Goal: Information Seeking & Learning: Learn about a topic

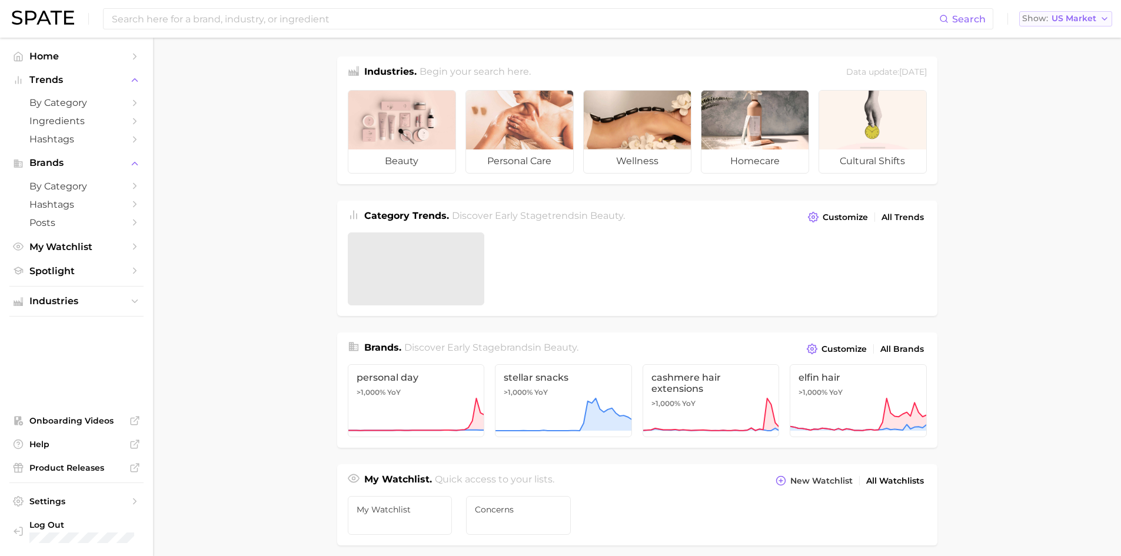
click at [1095, 15] on span "US Market" at bounding box center [1074, 18] width 45 height 6
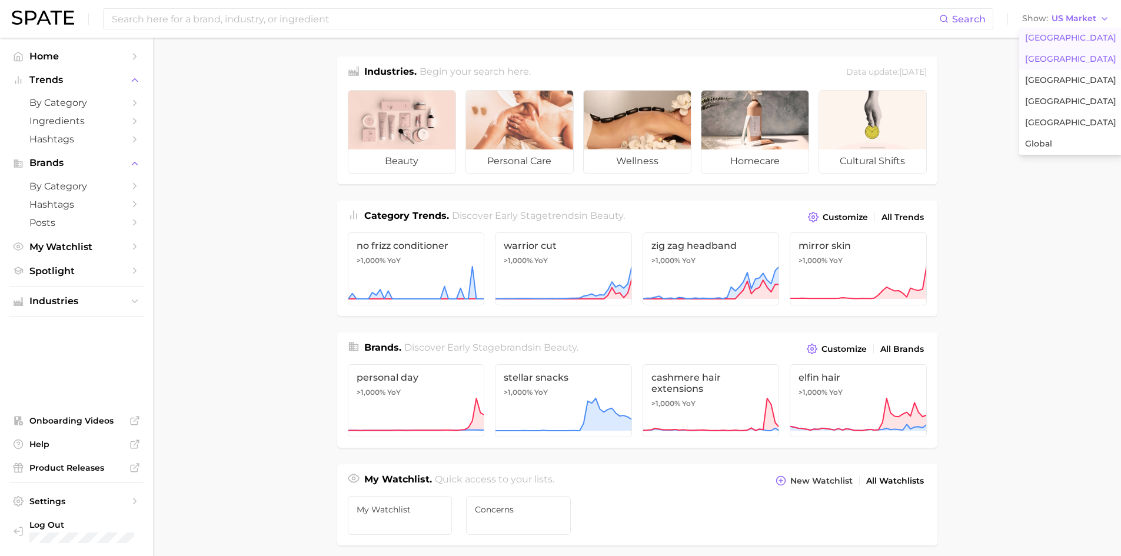
click at [1075, 62] on span "[GEOGRAPHIC_DATA]" at bounding box center [1070, 59] width 91 height 10
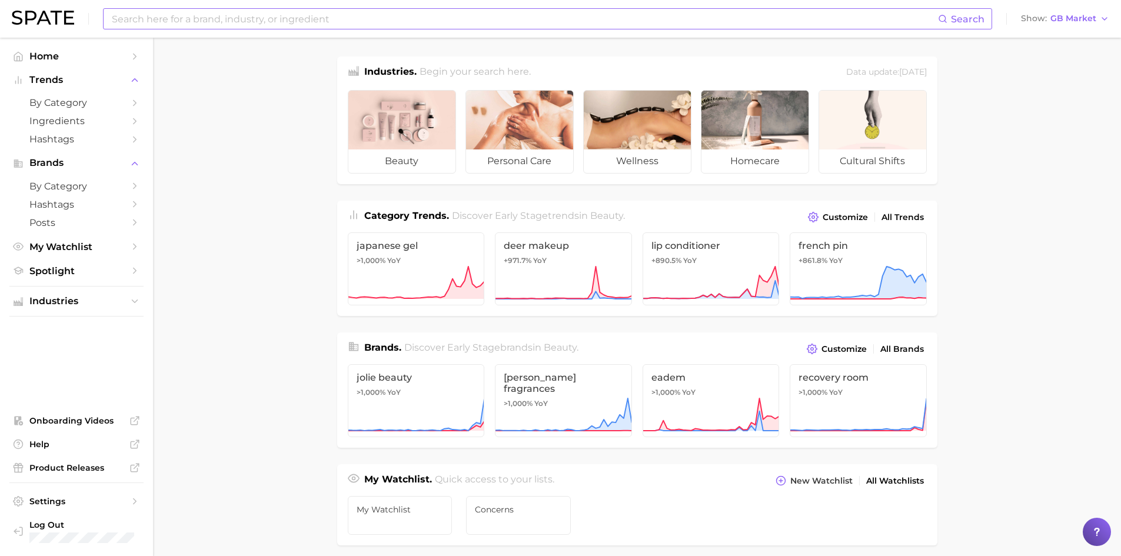
click at [447, 14] on input at bounding box center [524, 19] width 827 height 20
type input "cleanser"
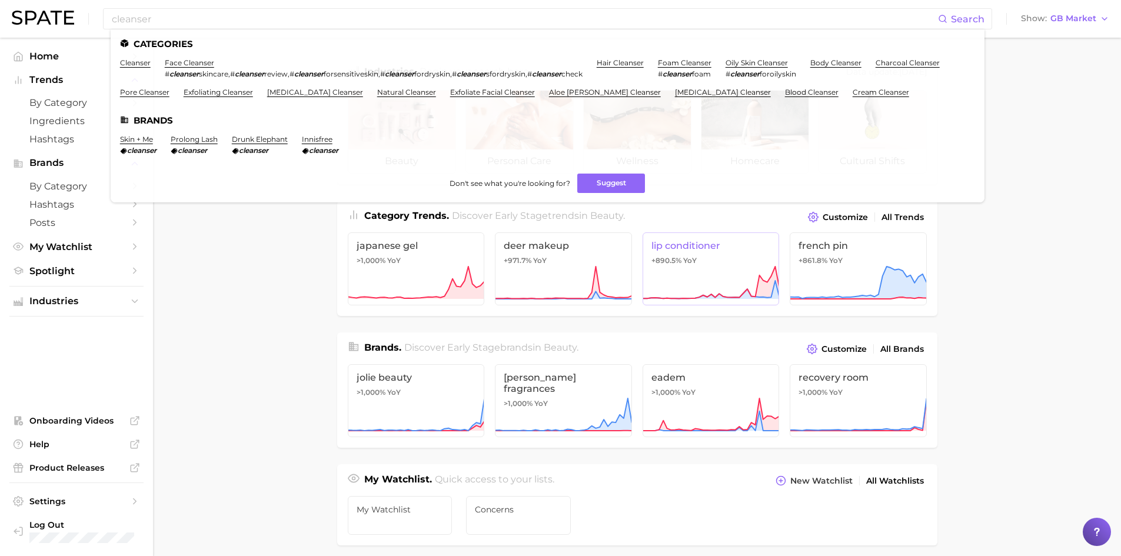
drag, startPoint x: 626, startPoint y: 181, endPoint x: 709, endPoint y: 295, distance: 141.5
click at [709, 295] on div "cleanser Search Categories cleanser face cleanser # cleanser skincare , # clean…" at bounding box center [560, 497] width 1121 height 919
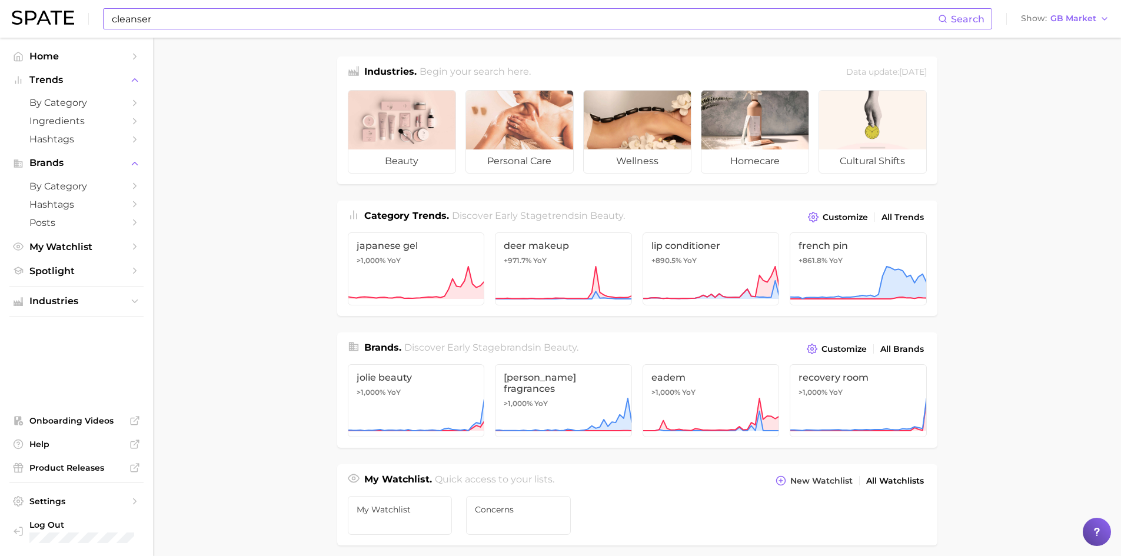
click at [441, 8] on div "cleanser Search" at bounding box center [547, 18] width 889 height 21
click at [442, 17] on input "cleanser" at bounding box center [524, 19] width 827 height 20
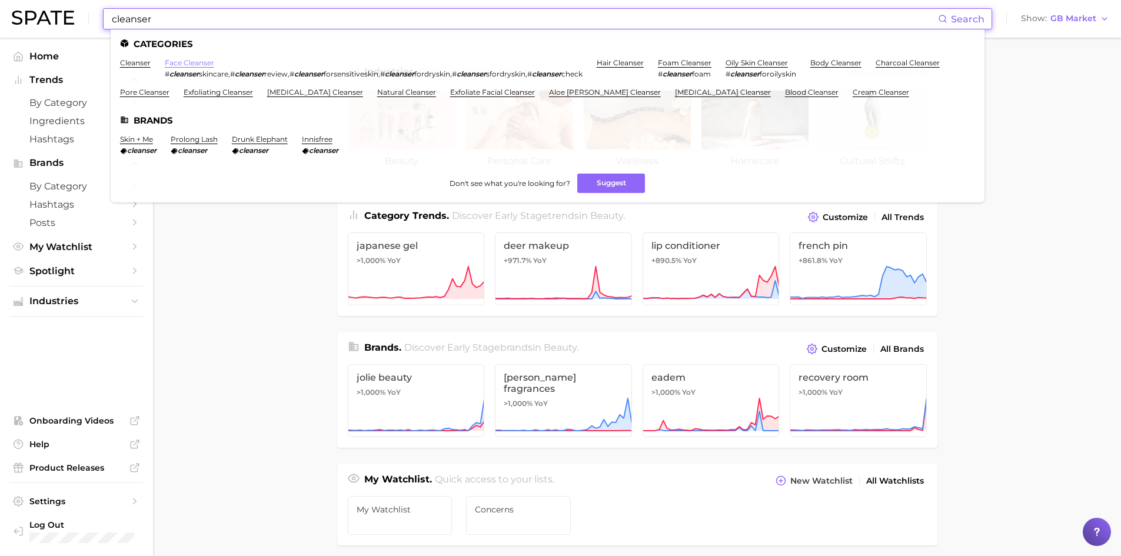
click at [168, 64] on link "face cleanser" at bounding box center [189, 62] width 49 height 9
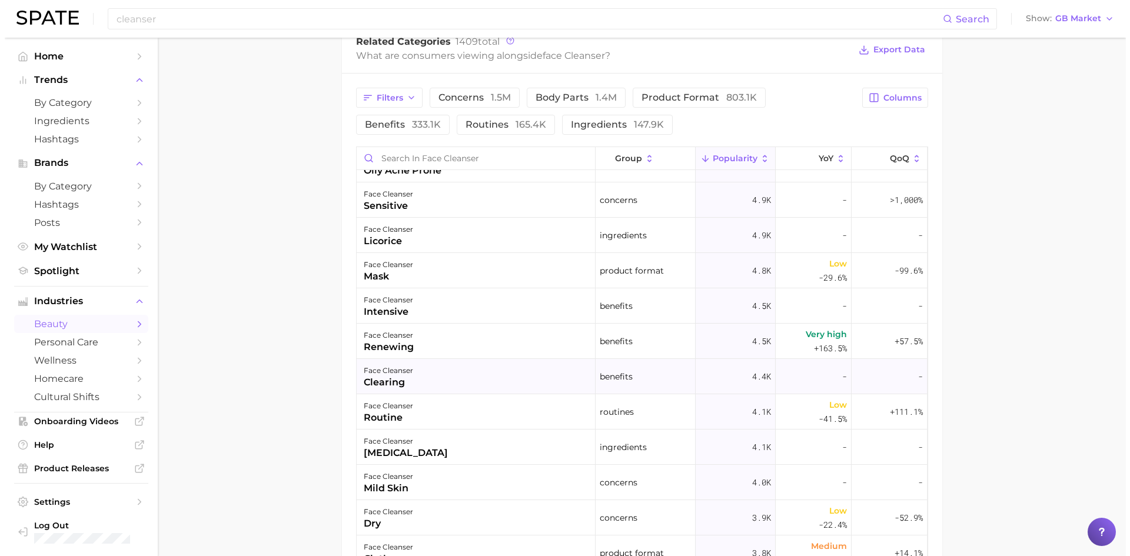
scroll to position [2825, 0]
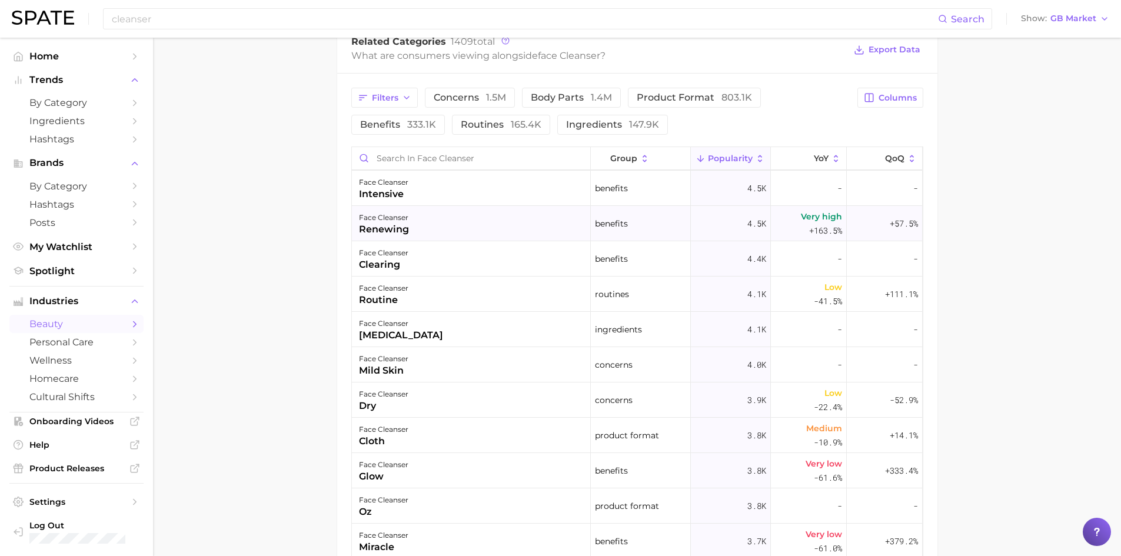
click at [436, 212] on div "face cleanser renewing" at bounding box center [471, 223] width 239 height 35
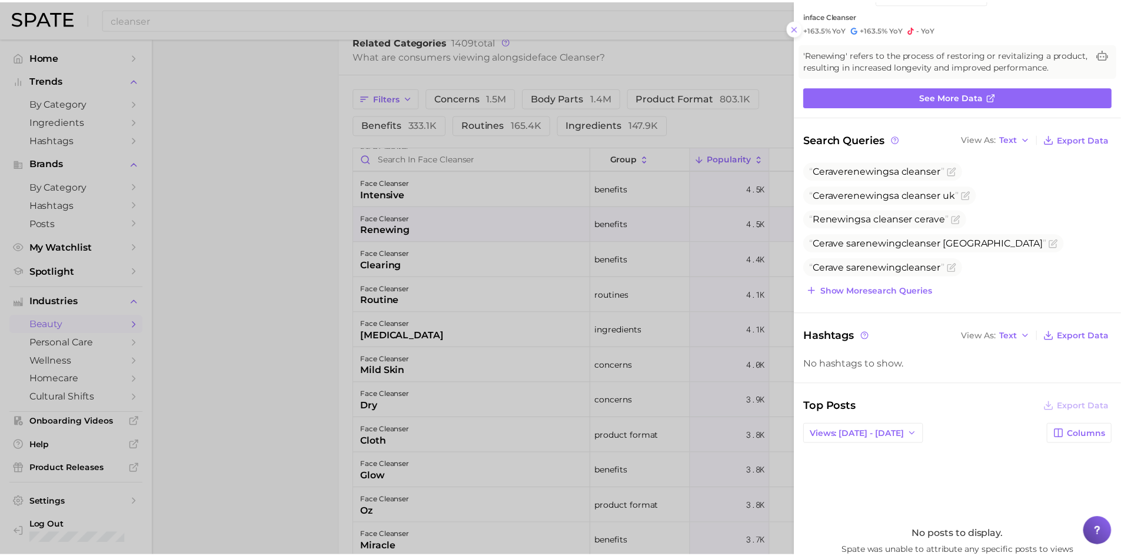
scroll to position [0, 0]
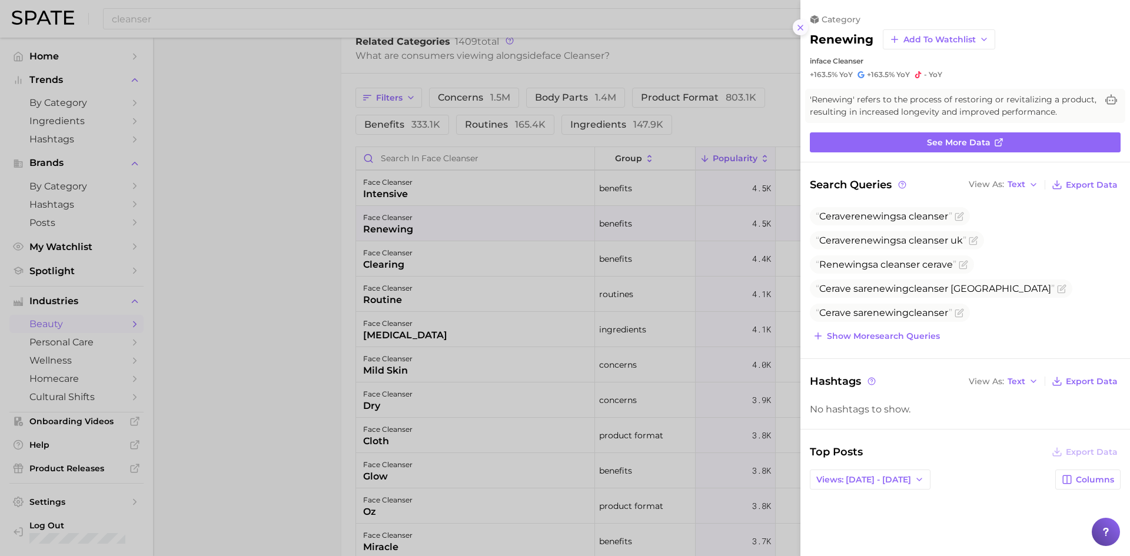
click at [801, 23] on icon at bounding box center [800, 27] width 9 height 9
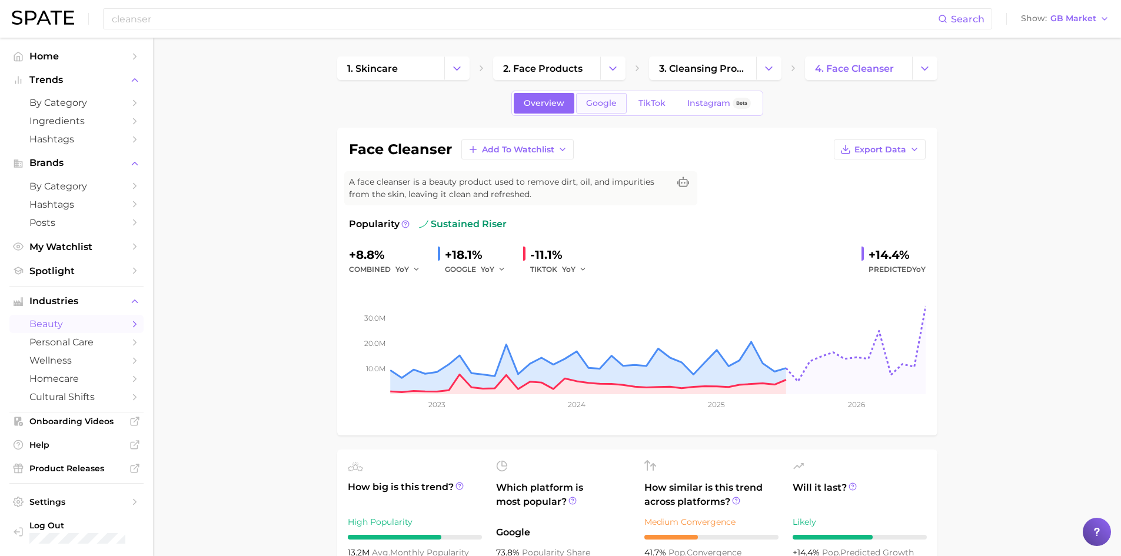
click at [611, 107] on span "Google" at bounding box center [601, 103] width 31 height 10
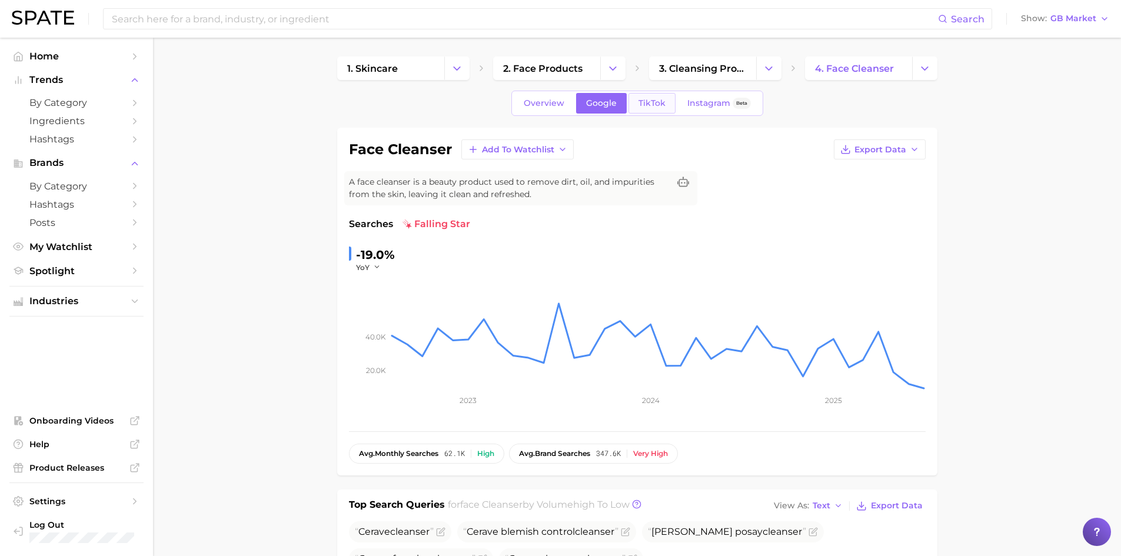
click at [653, 98] on span "TikTok" at bounding box center [652, 103] width 27 height 10
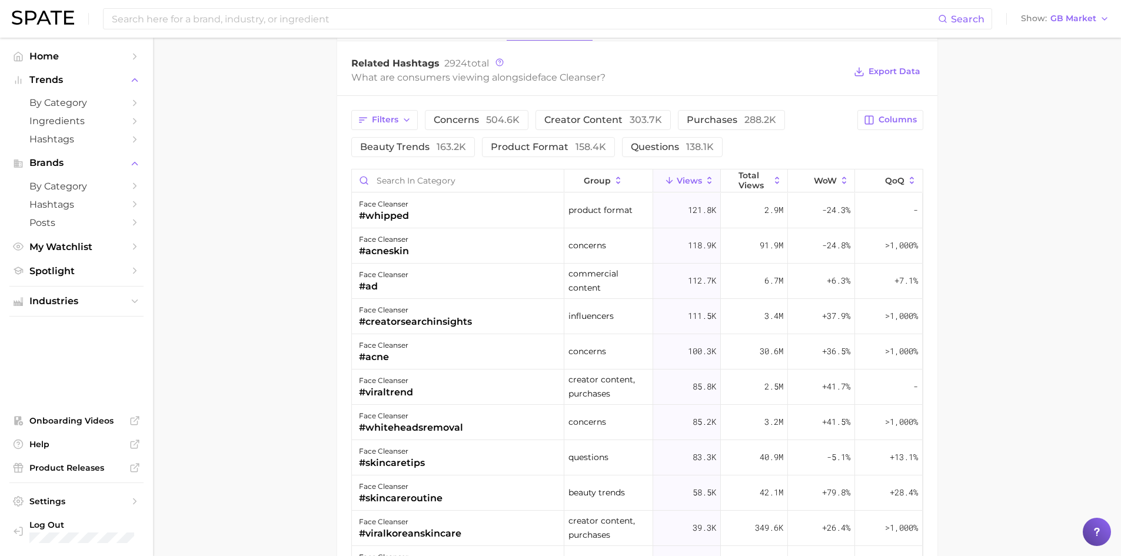
scroll to position [942, 0]
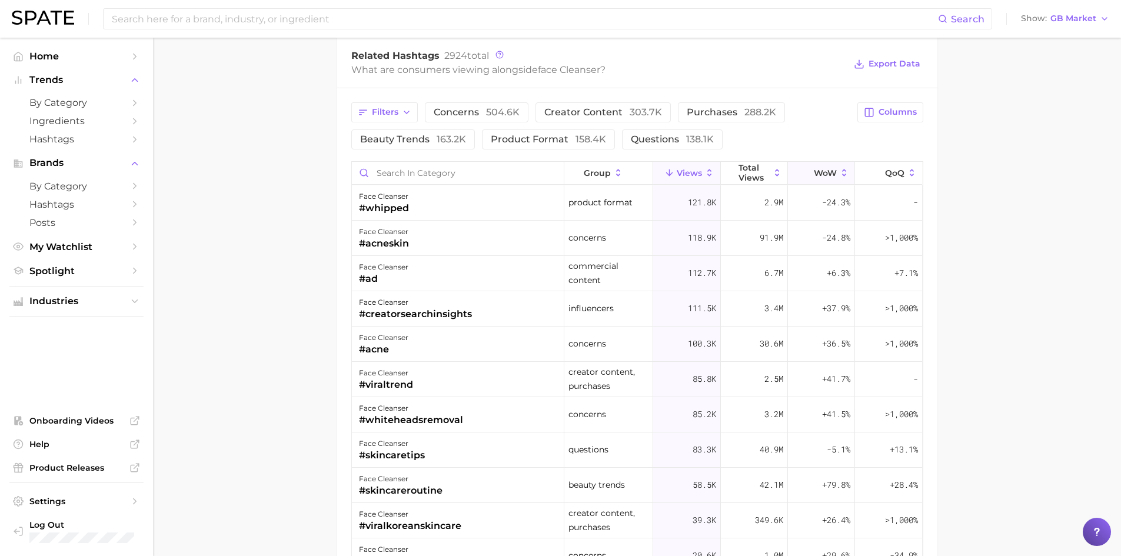
click at [829, 179] on button "WoW" at bounding box center [821, 173] width 67 height 23
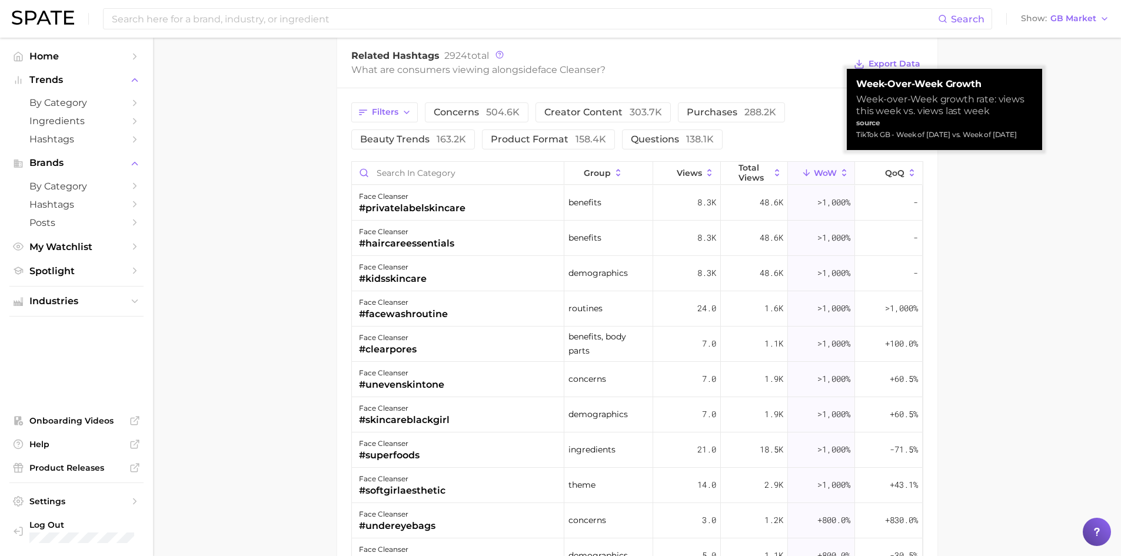
click at [839, 172] on icon at bounding box center [844, 173] width 11 height 11
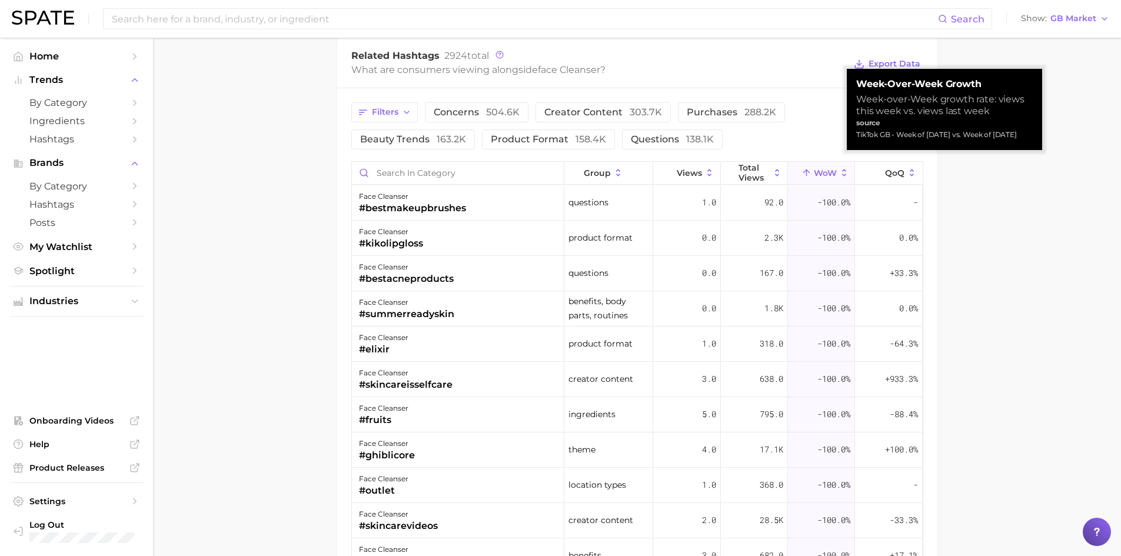
click at [840, 174] on icon at bounding box center [844, 173] width 11 height 11
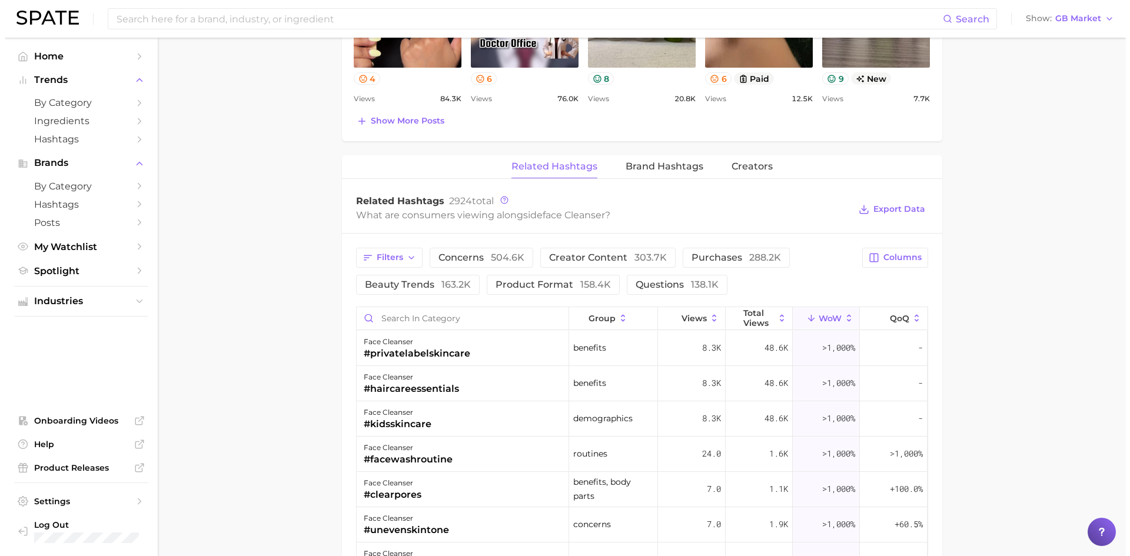
scroll to position [823, 0]
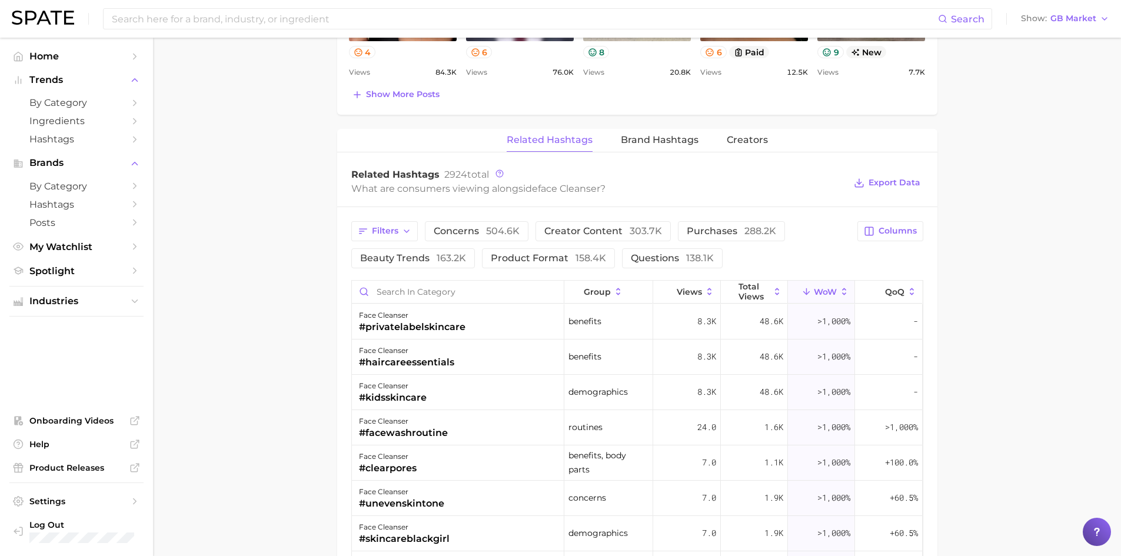
click at [825, 297] on span "WoW" at bounding box center [825, 291] width 23 height 9
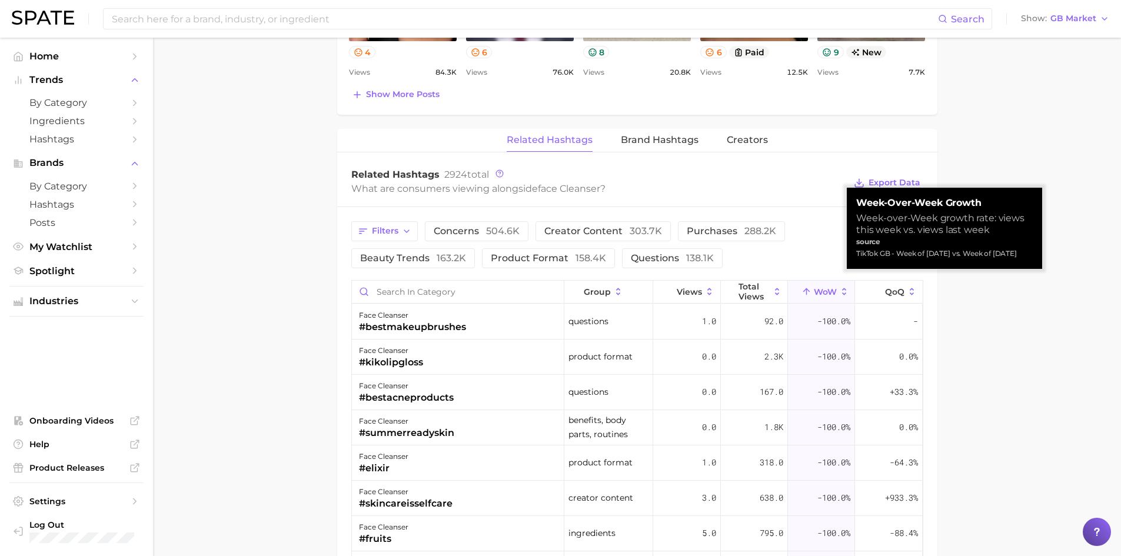
click at [825, 297] on span "WoW" at bounding box center [825, 291] width 23 height 9
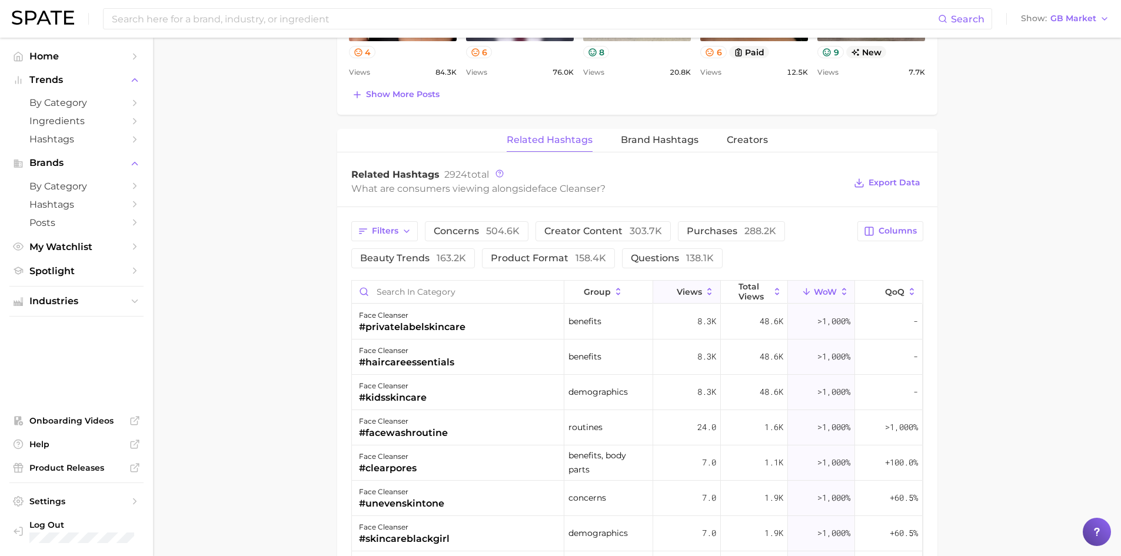
click at [704, 294] on icon at bounding box center [709, 292] width 11 height 11
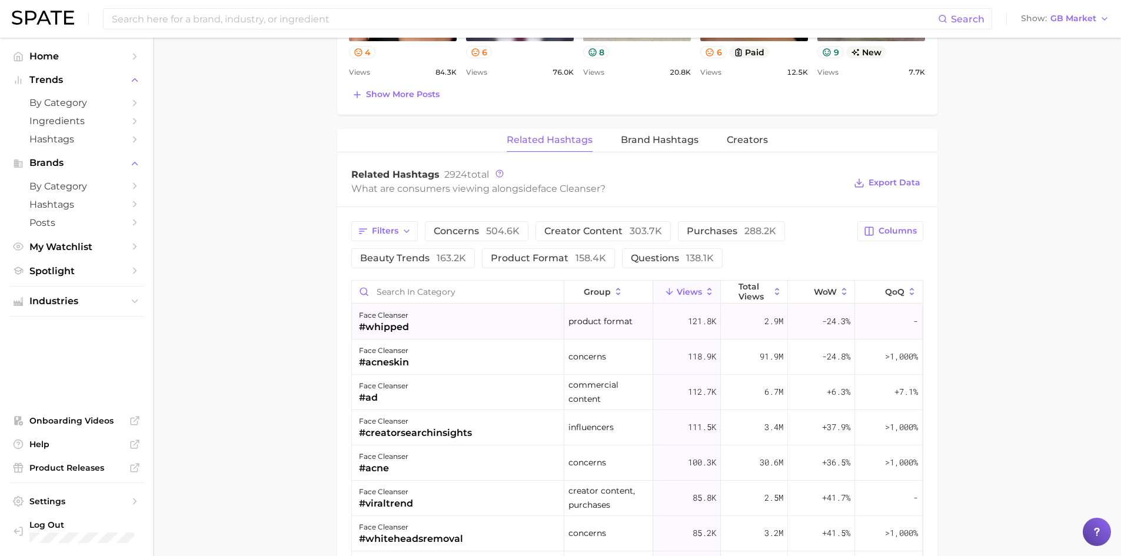
click at [407, 323] on div "#whipped" at bounding box center [384, 327] width 50 height 14
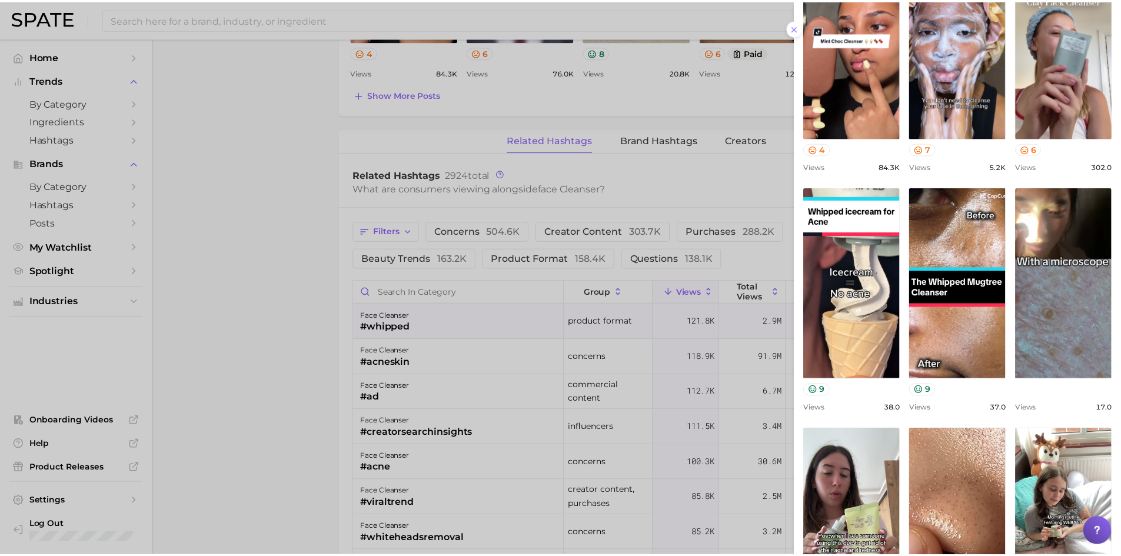
scroll to position [0, 0]
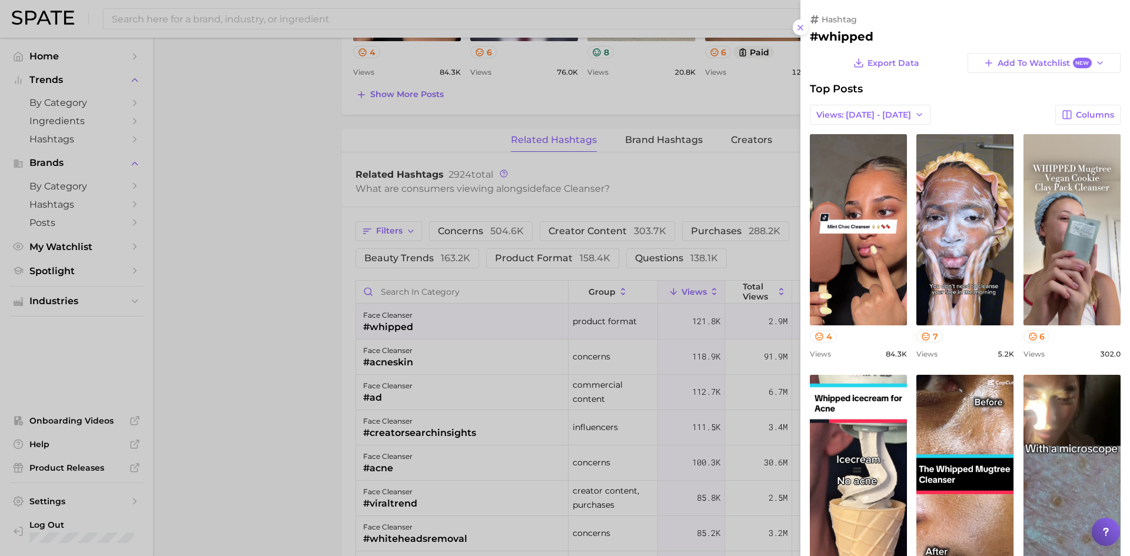
click at [297, 332] on div at bounding box center [565, 278] width 1130 height 556
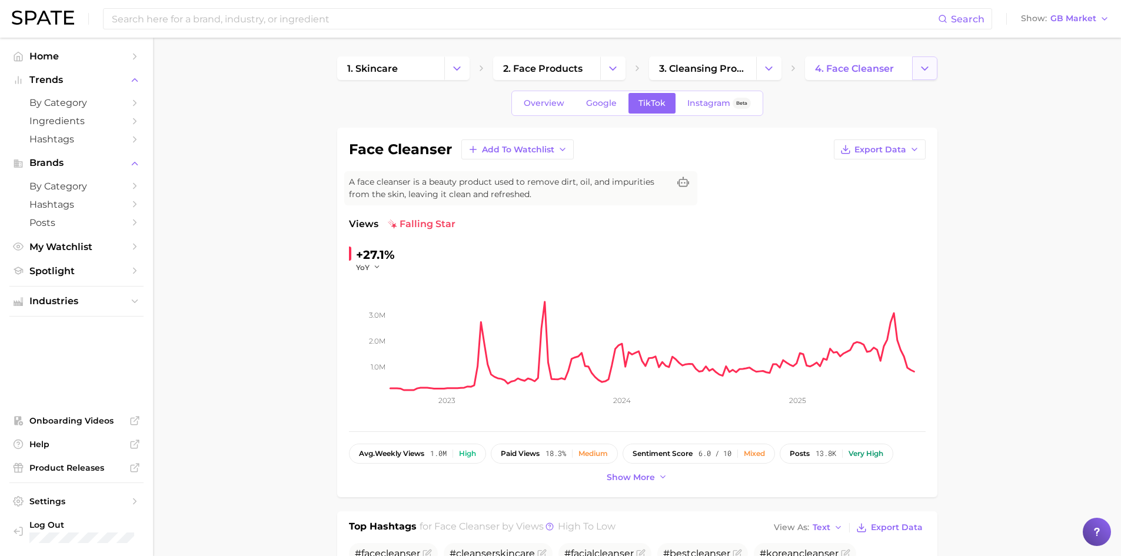
click at [917, 67] on button "Change Category" at bounding box center [924, 68] width 25 height 24
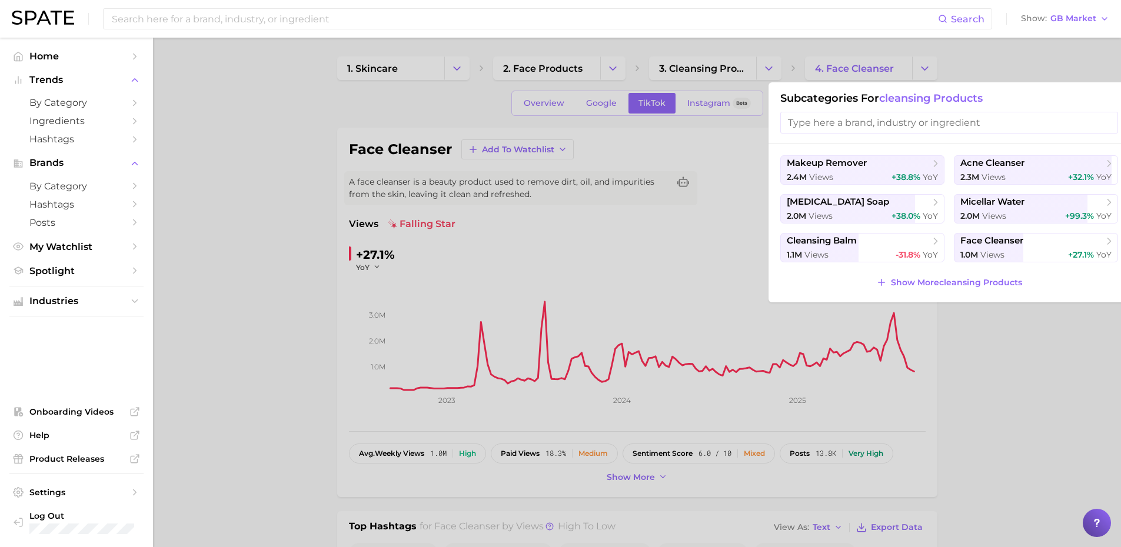
click at [1038, 361] on div at bounding box center [560, 273] width 1121 height 547
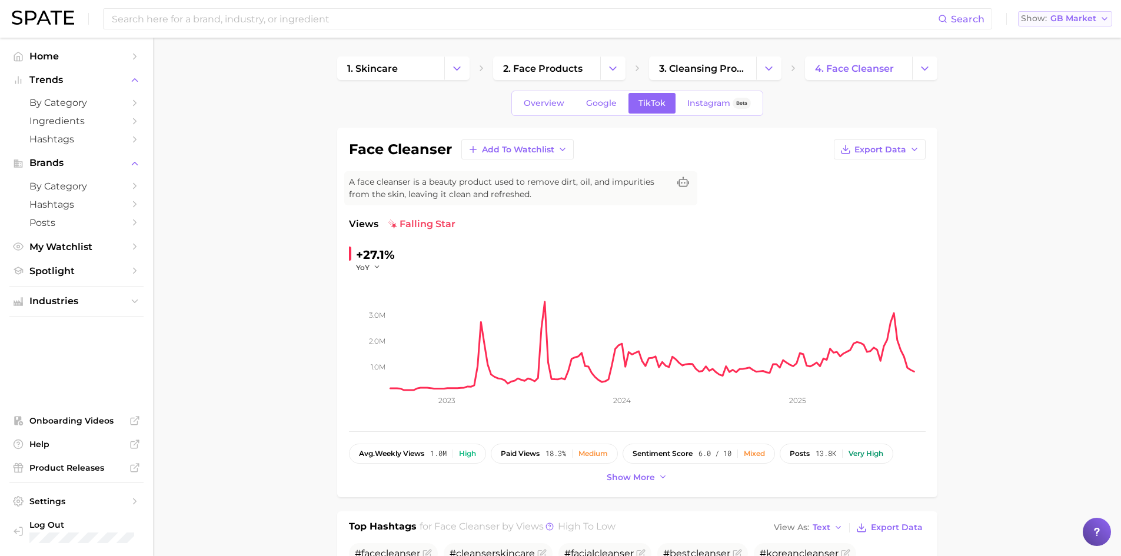
click at [1084, 24] on button "Show GB Market" at bounding box center [1065, 18] width 94 height 15
click at [551, 97] on link "Overview" at bounding box center [544, 103] width 61 height 21
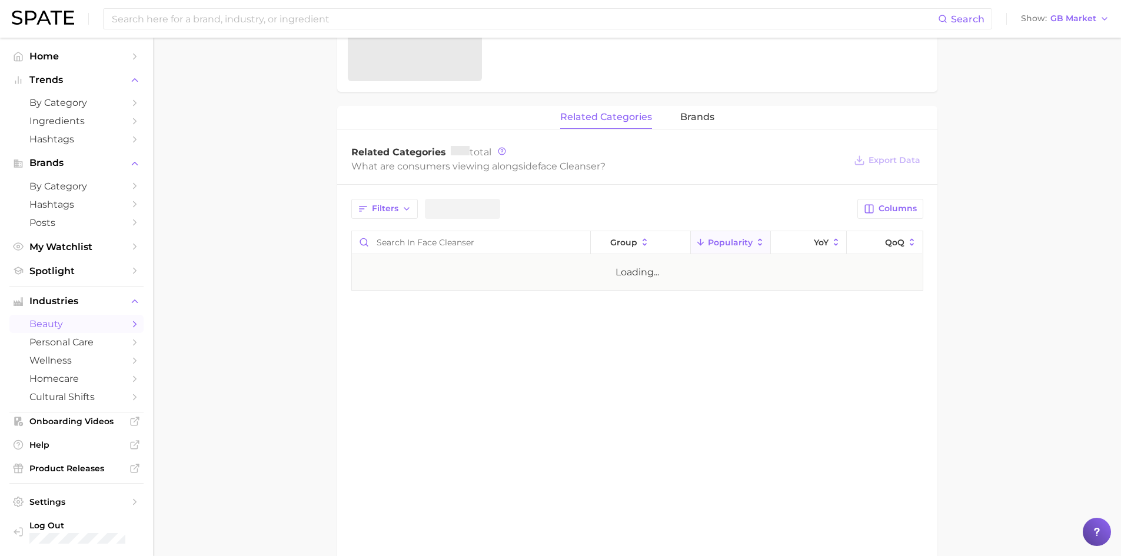
scroll to position [566, 0]
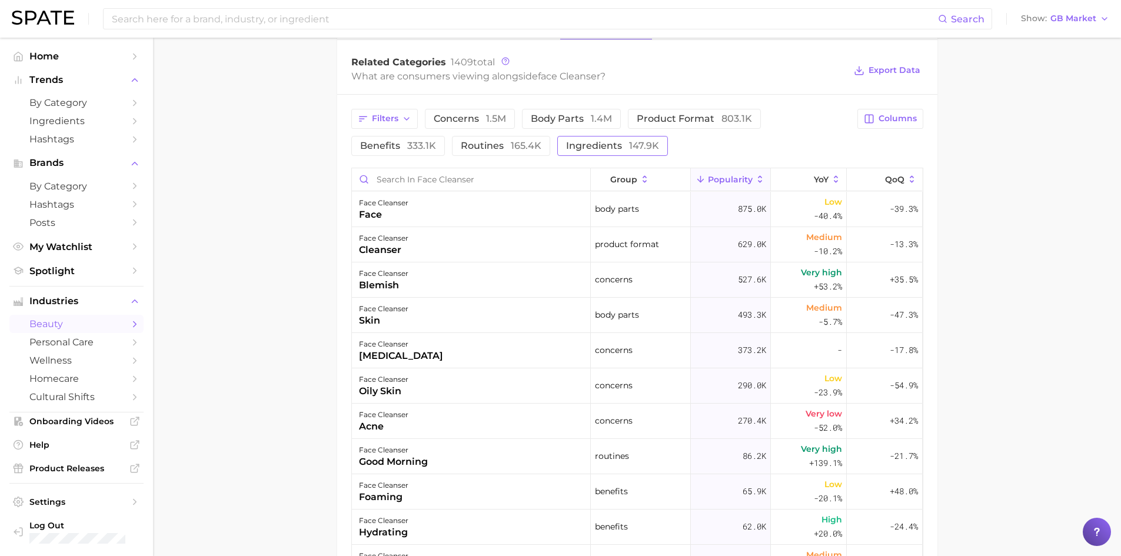
click at [599, 147] on span "ingredients 147.9k" at bounding box center [612, 145] width 93 height 9
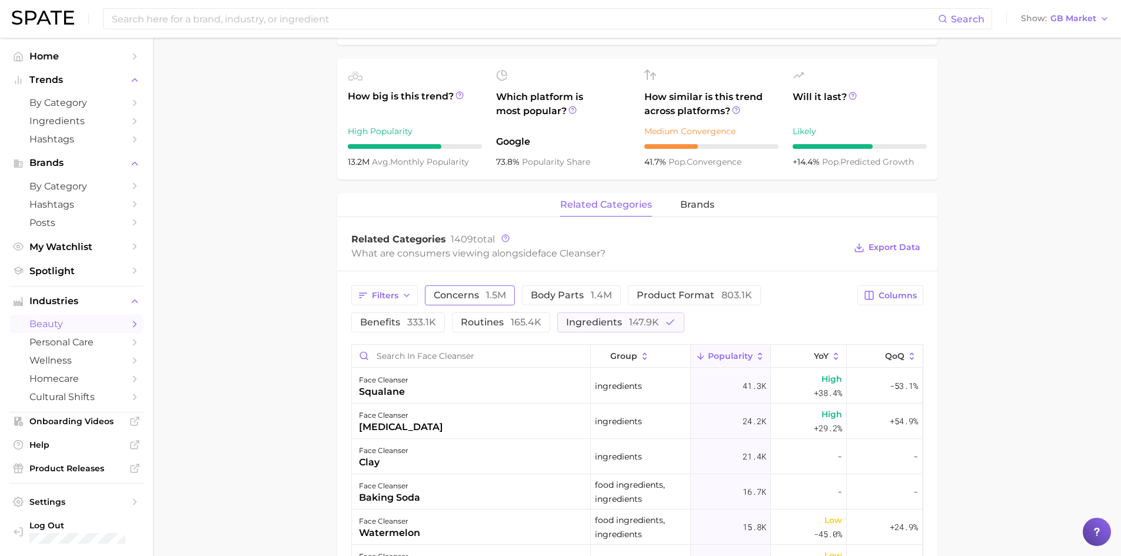
scroll to position [412, 0]
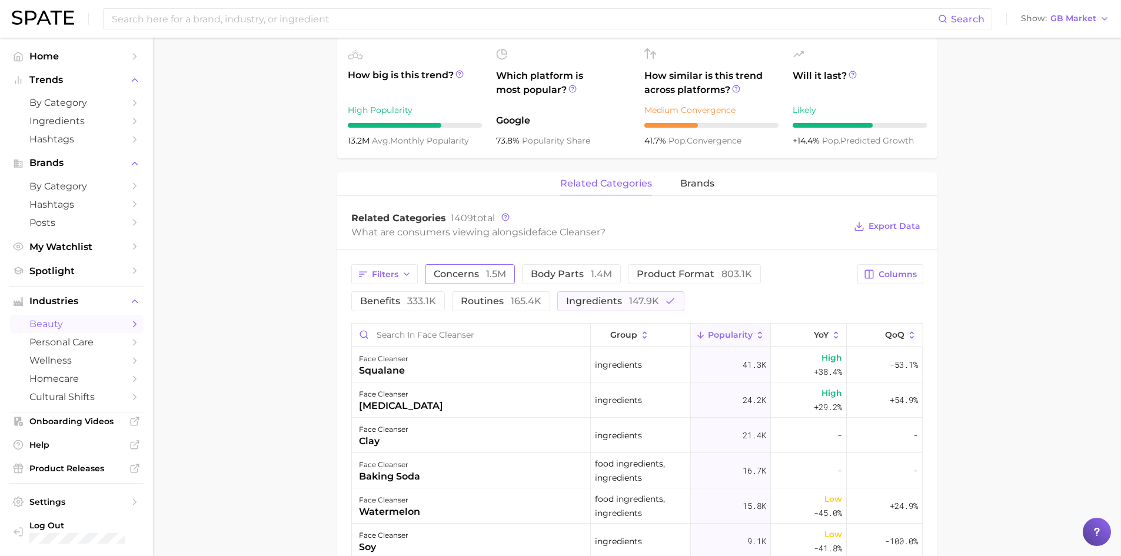
click at [499, 273] on span "1.5m" at bounding box center [496, 273] width 20 height 11
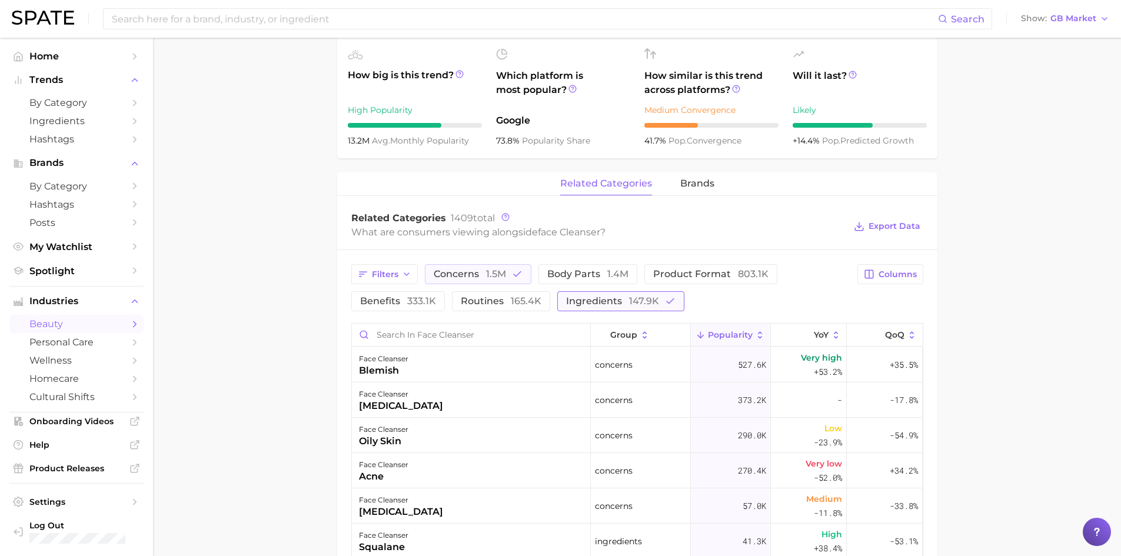
click at [614, 302] on span "ingredients 147.9k" at bounding box center [612, 301] width 93 height 9
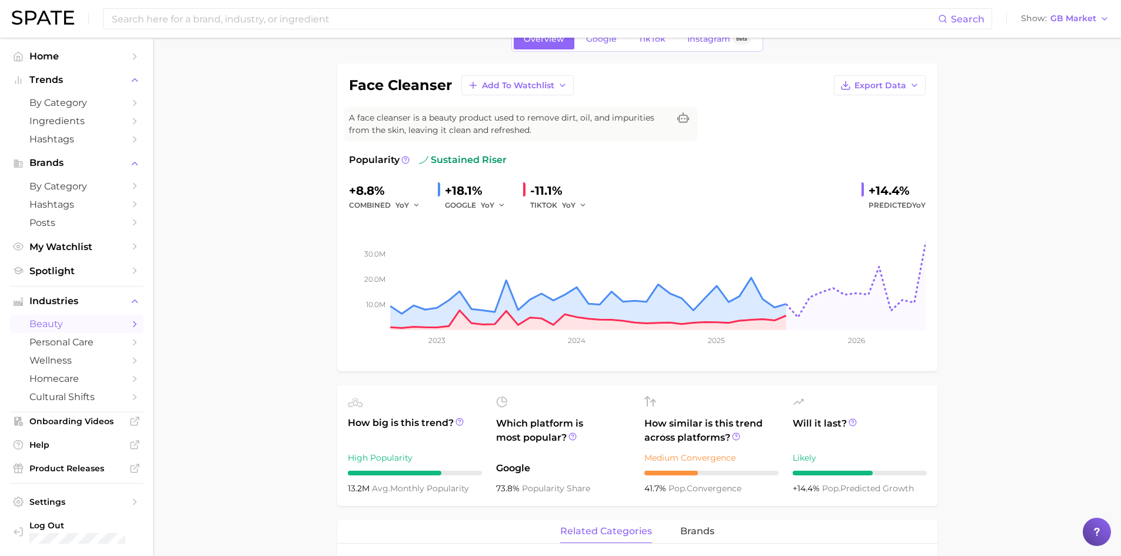
scroll to position [0, 0]
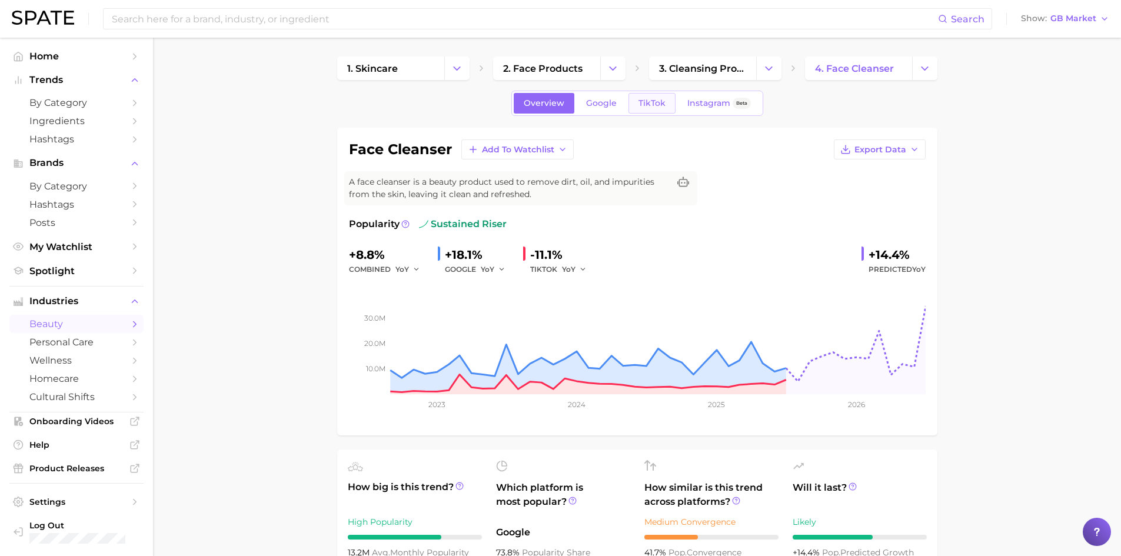
click at [661, 102] on span "TikTok" at bounding box center [652, 103] width 27 height 10
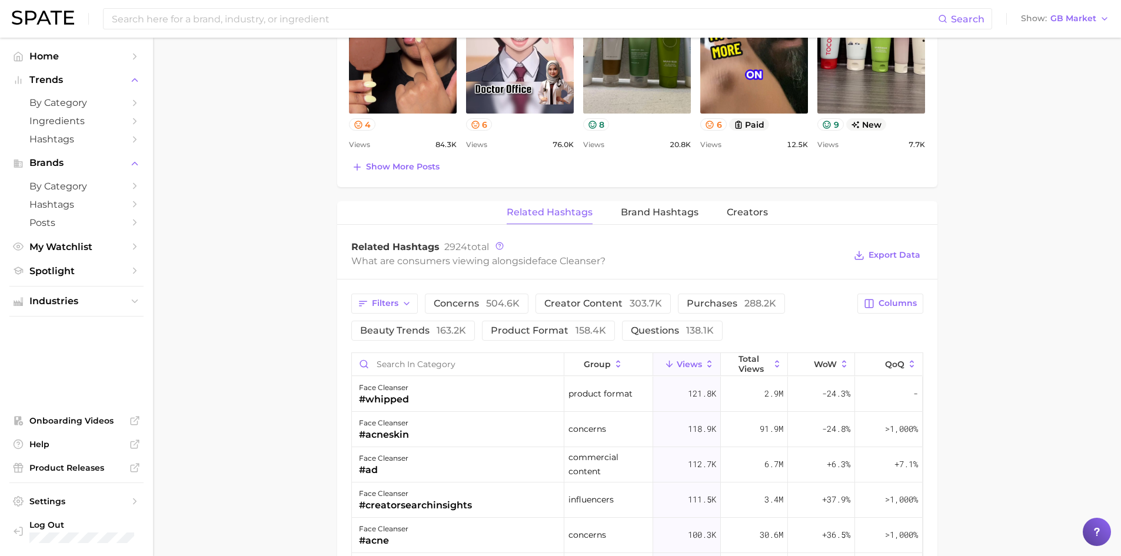
scroll to position [765, 0]
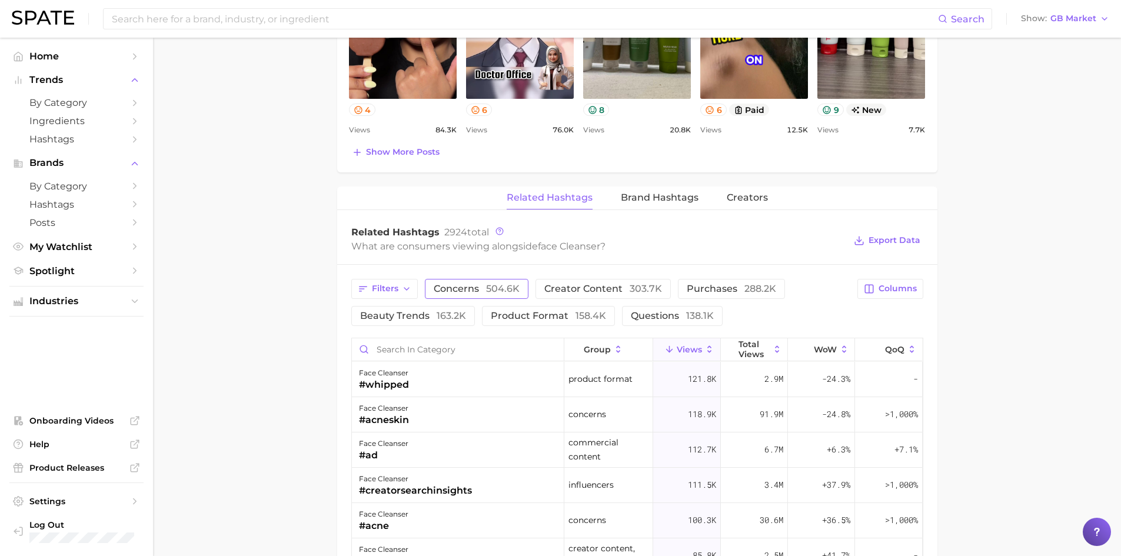
click at [454, 286] on span "concerns 504.6k" at bounding box center [477, 288] width 86 height 9
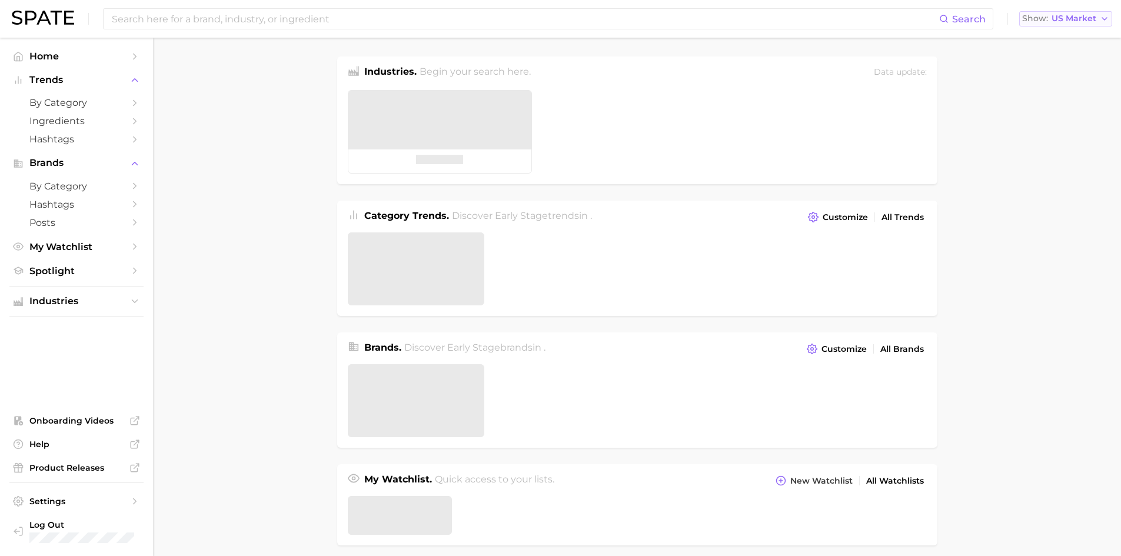
click at [1085, 19] on span "US Market" at bounding box center [1074, 18] width 45 height 6
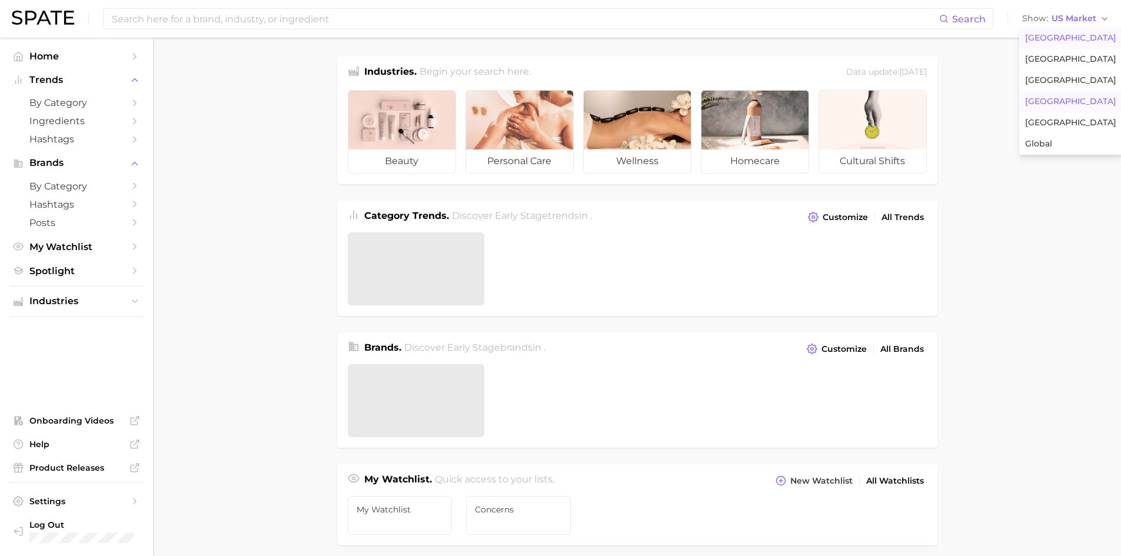
drag, startPoint x: 1078, startPoint y: 53, endPoint x: 1075, endPoint y: 106, distance: 53.0
click at [1075, 106] on div "[GEOGRAPHIC_DATA] [GEOGRAPHIC_DATA] [GEOGRAPHIC_DATA] [GEOGRAPHIC_DATA] [GEOGRA…" at bounding box center [1070, 91] width 103 height 127
click at [1066, 79] on button "[GEOGRAPHIC_DATA]" at bounding box center [1070, 80] width 103 height 21
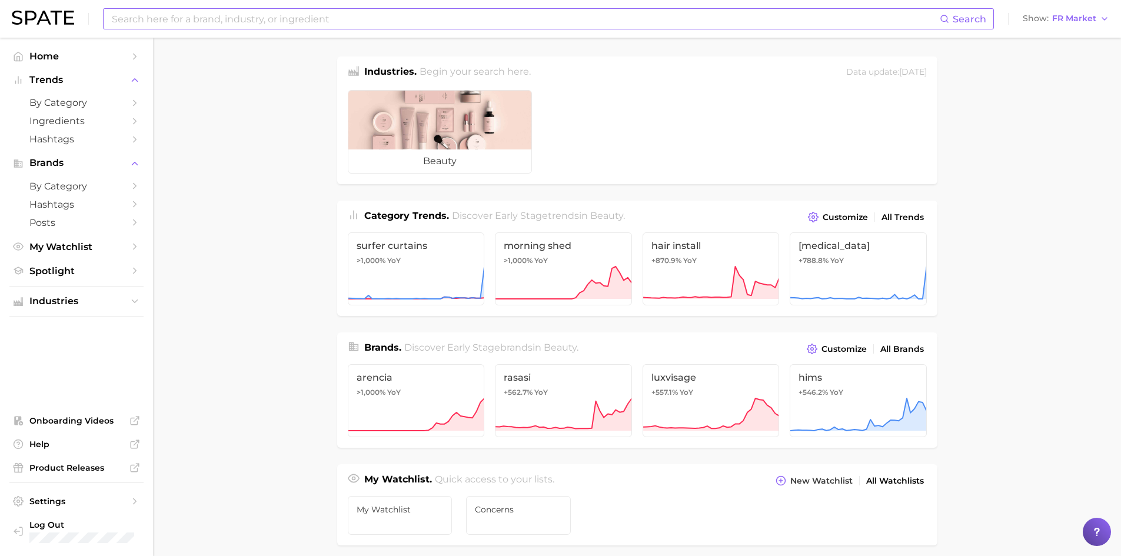
click at [197, 19] on input at bounding box center [525, 19] width 829 height 20
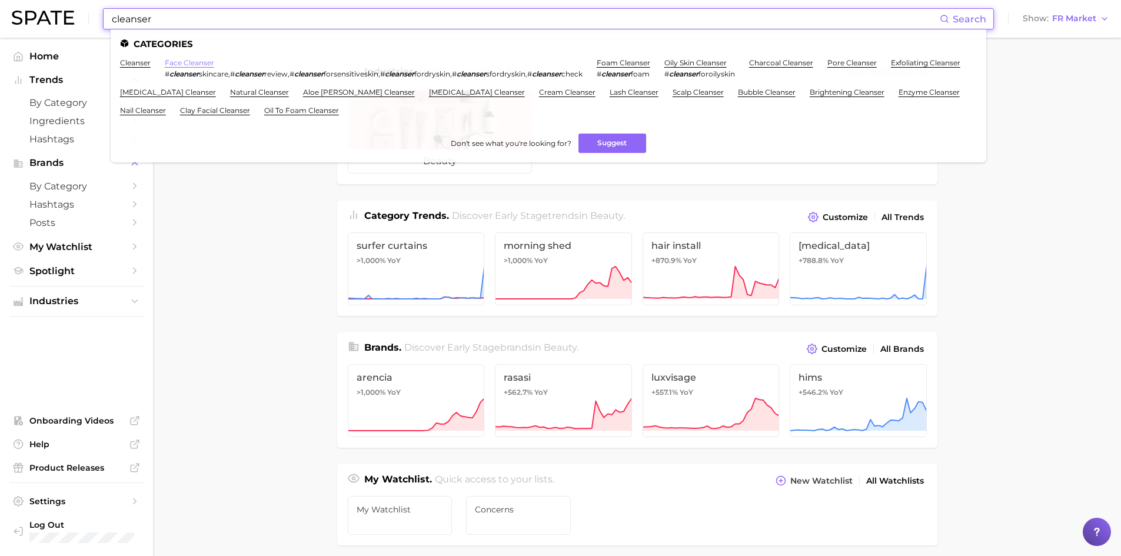
type input "cleanser"
click at [182, 63] on link "face cleanser" at bounding box center [189, 62] width 49 height 9
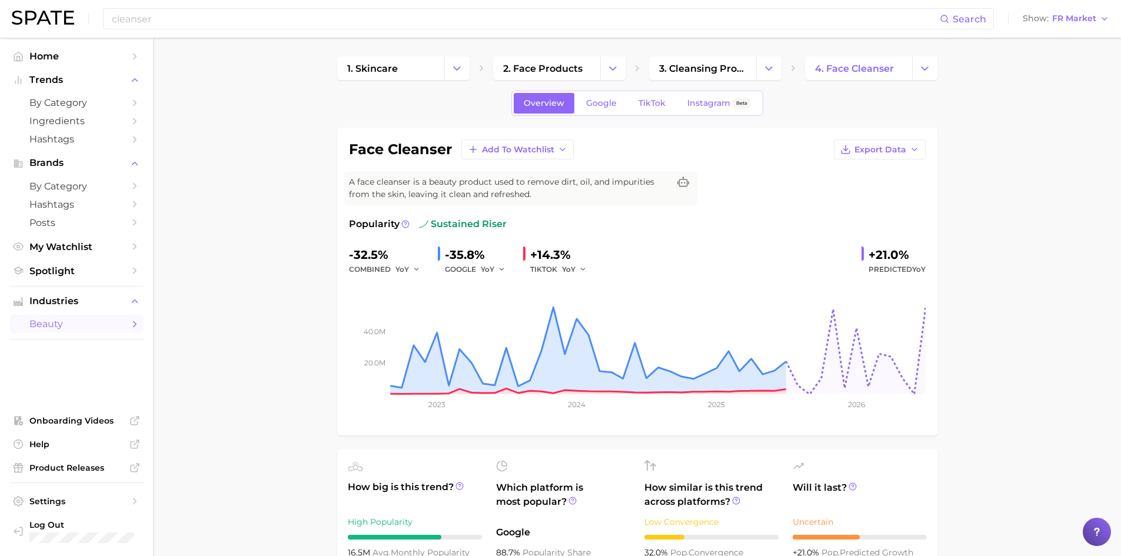
click at [652, 91] on div "Overview Google TikTok Instagram Beta" at bounding box center [637, 103] width 252 height 25
click at [654, 98] on span "TikTok" at bounding box center [652, 103] width 27 height 10
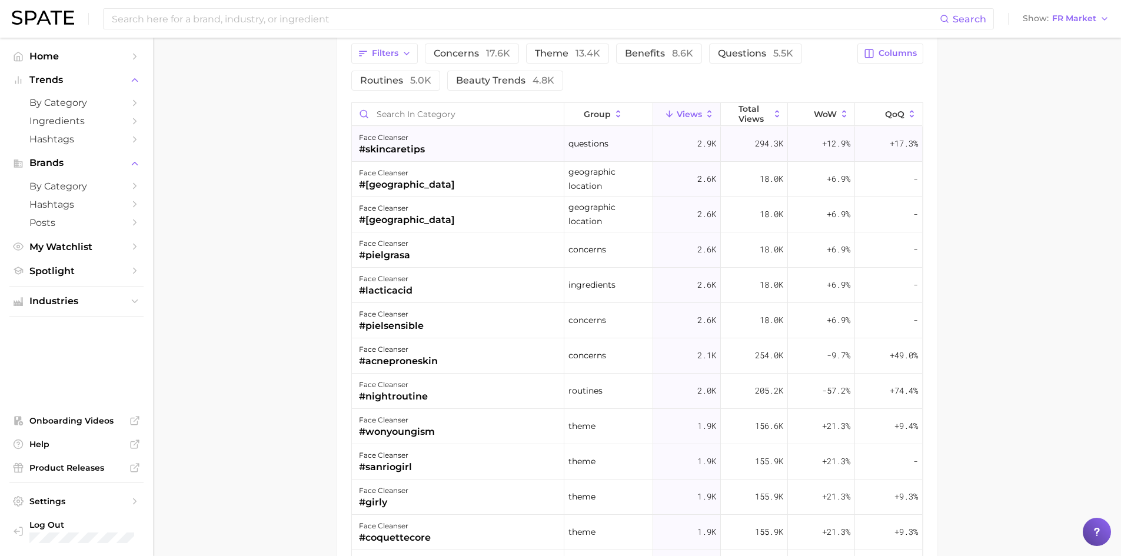
click at [445, 146] on div "face cleanser #skincaretips" at bounding box center [458, 144] width 212 height 35
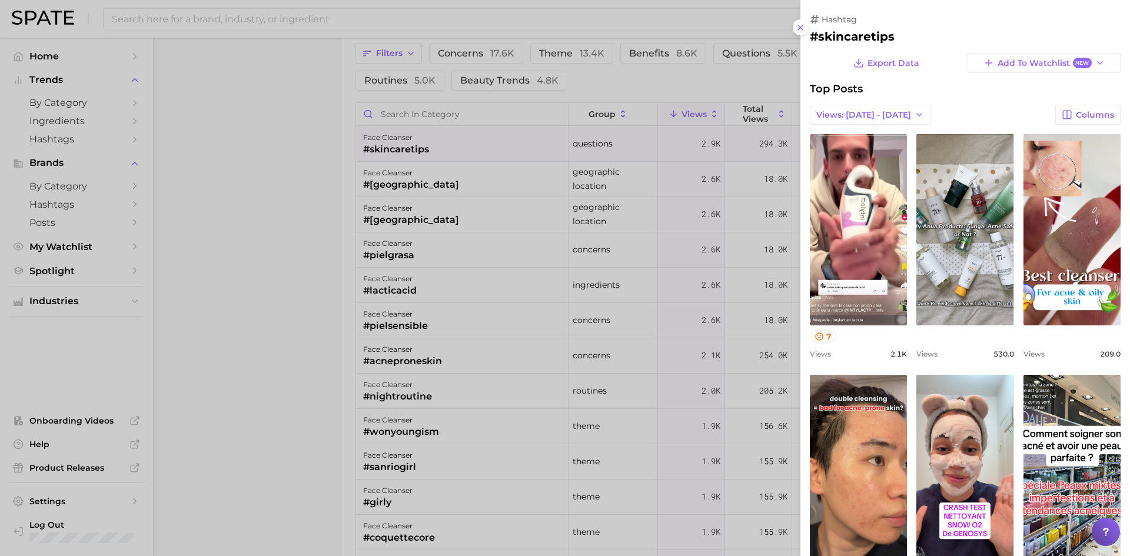
click at [456, 174] on div at bounding box center [565, 278] width 1130 height 556
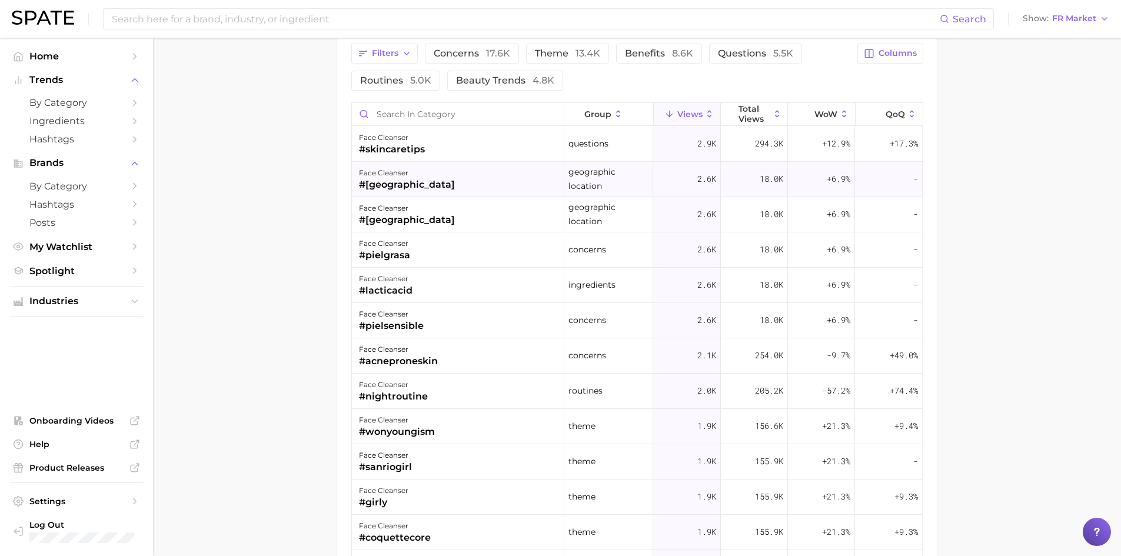
click at [456, 178] on div "face cleanser #[GEOGRAPHIC_DATA]" at bounding box center [458, 179] width 212 height 35
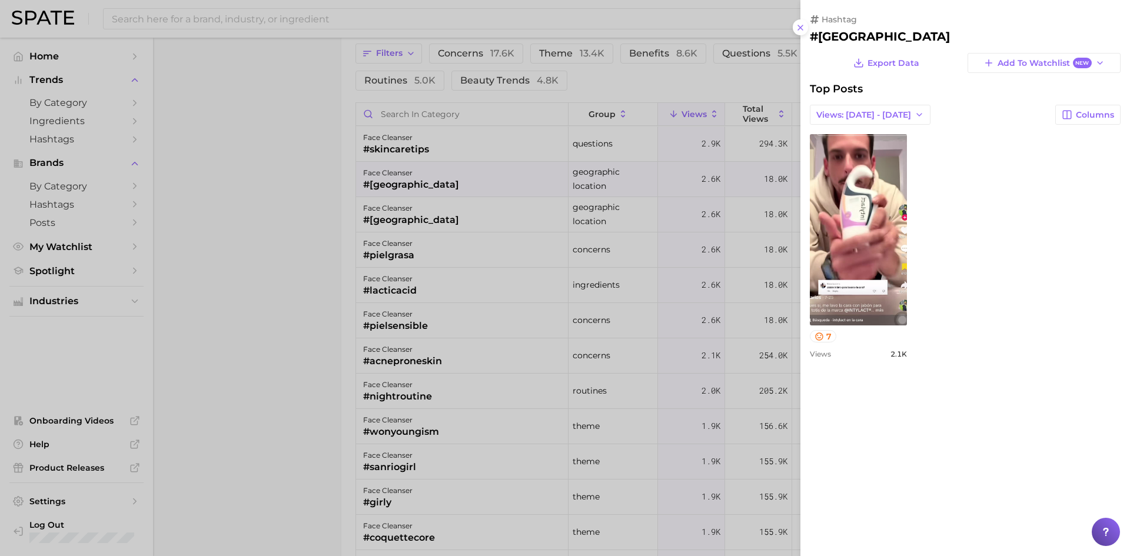
click at [290, 201] on div at bounding box center [565, 278] width 1130 height 556
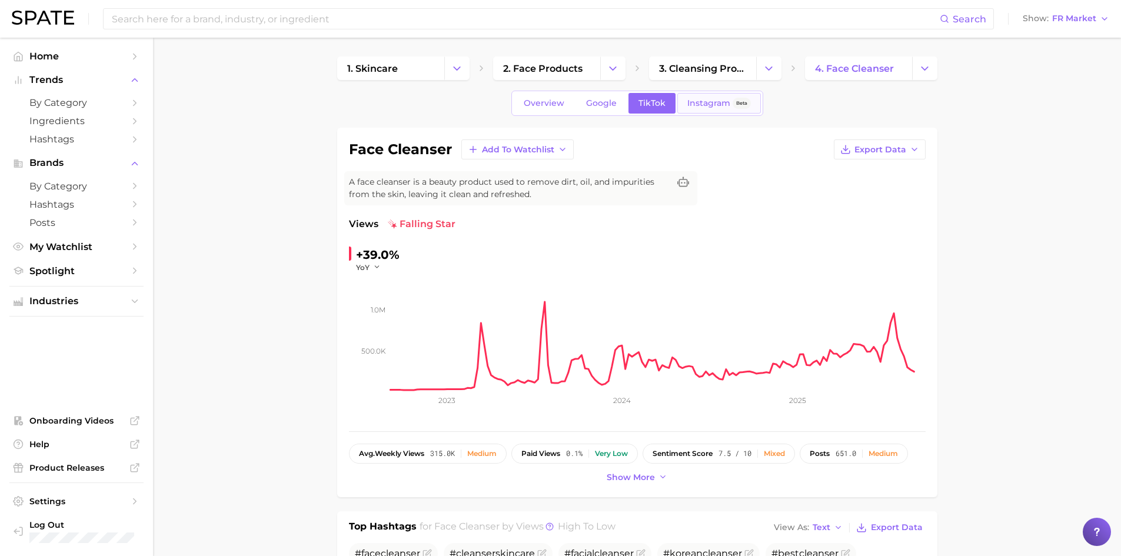
click at [700, 105] on span "Instagram" at bounding box center [708, 103] width 43 height 10
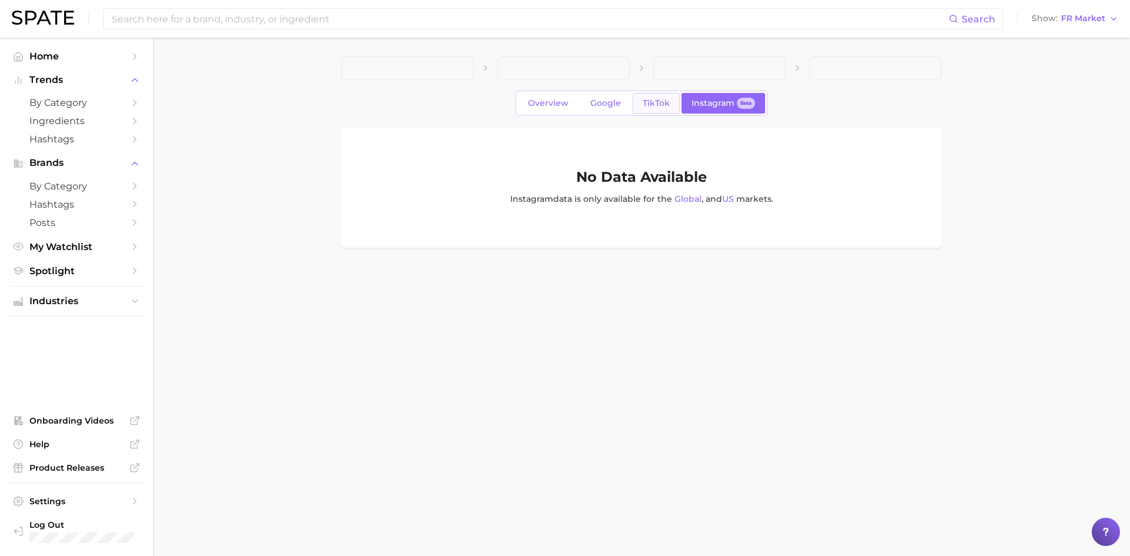
click at [642, 110] on link "TikTok" at bounding box center [656, 103] width 47 height 21
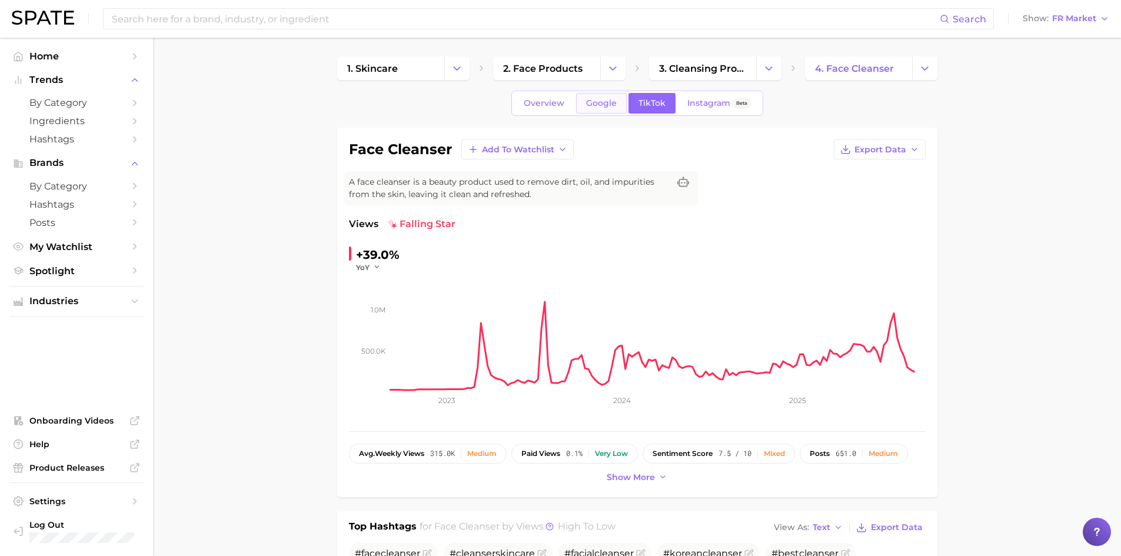
click at [592, 112] on link "Google" at bounding box center [601, 103] width 51 height 21
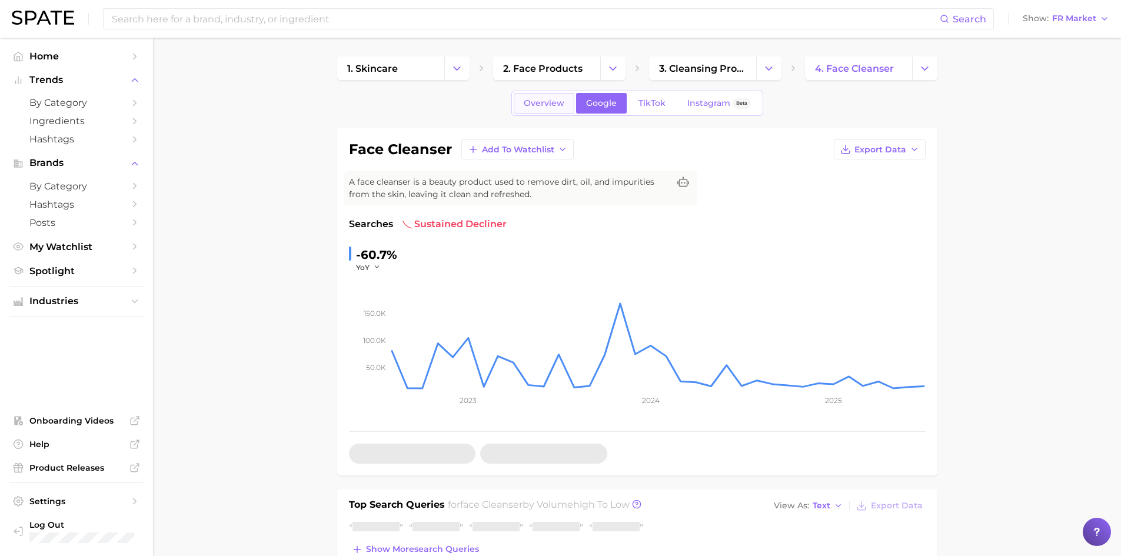
click at [556, 109] on link "Overview" at bounding box center [544, 103] width 61 height 21
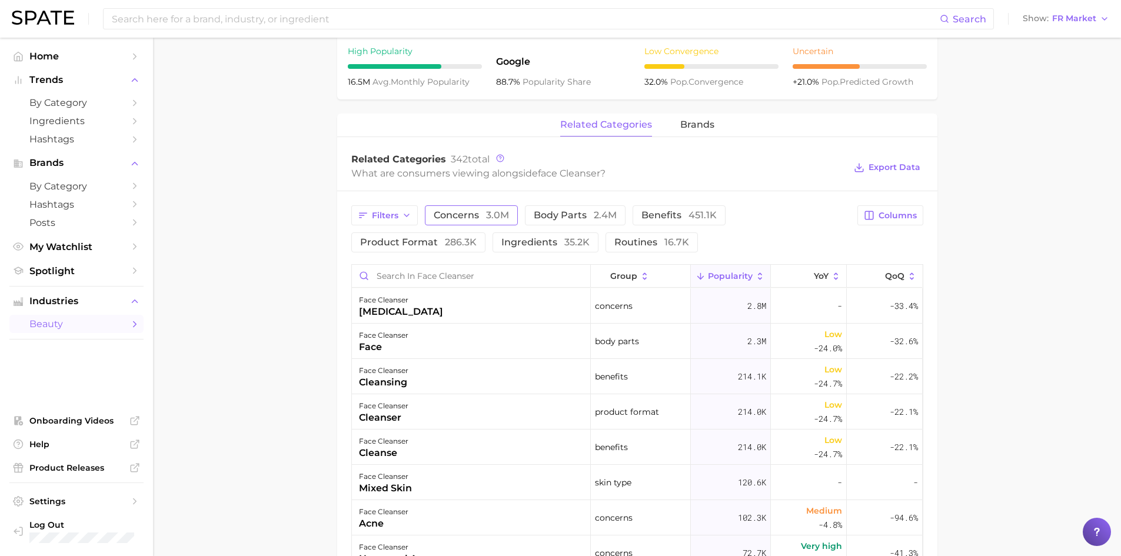
click at [490, 215] on span "3.0m" at bounding box center [497, 215] width 23 height 11
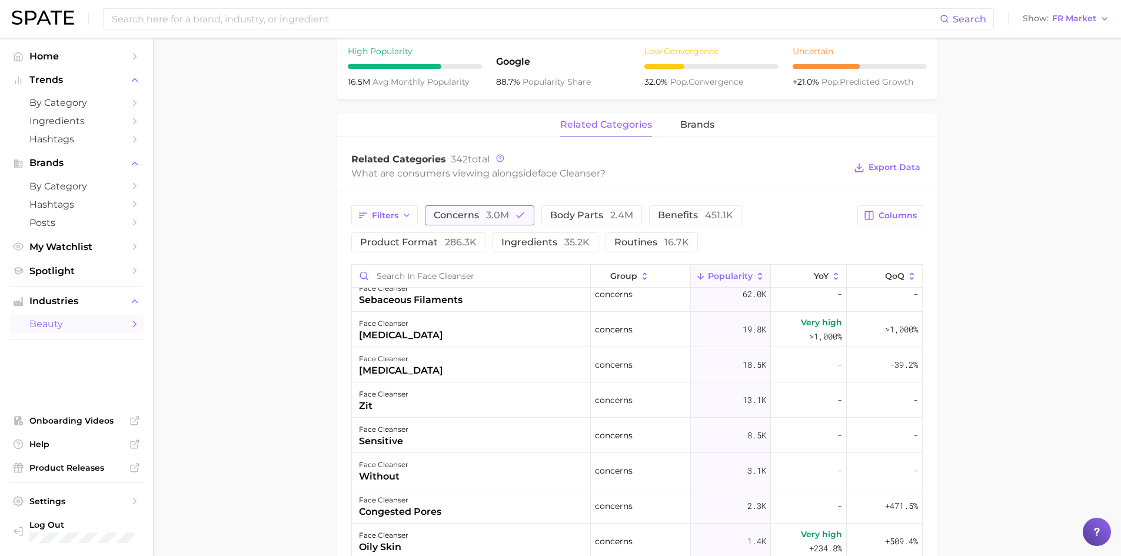
click at [489, 217] on span "3.0m" at bounding box center [497, 215] width 23 height 11
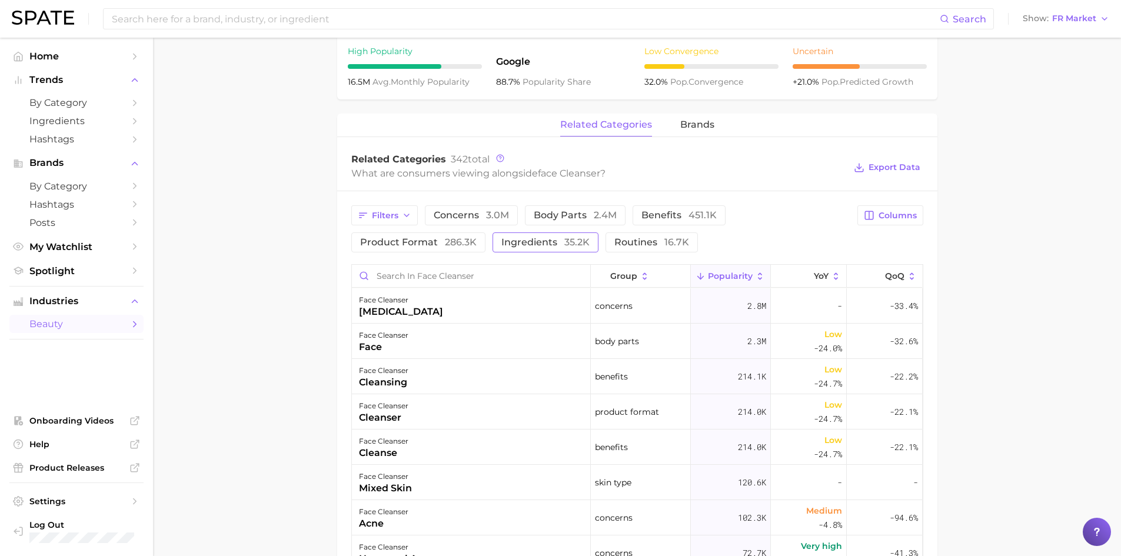
click at [553, 241] on span "ingredients 35.2k" at bounding box center [545, 242] width 88 height 9
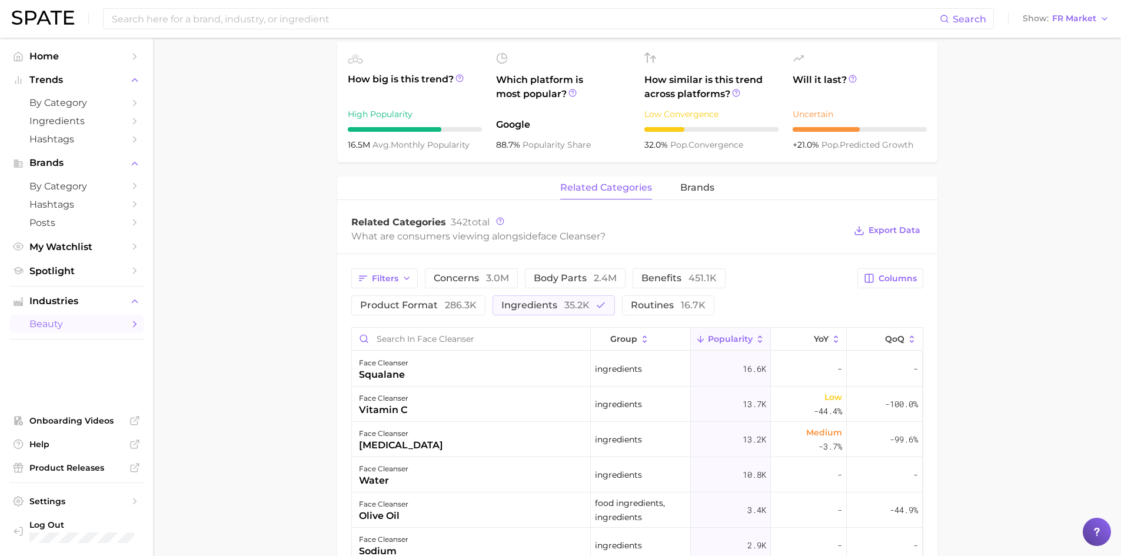
scroll to position [412, 0]
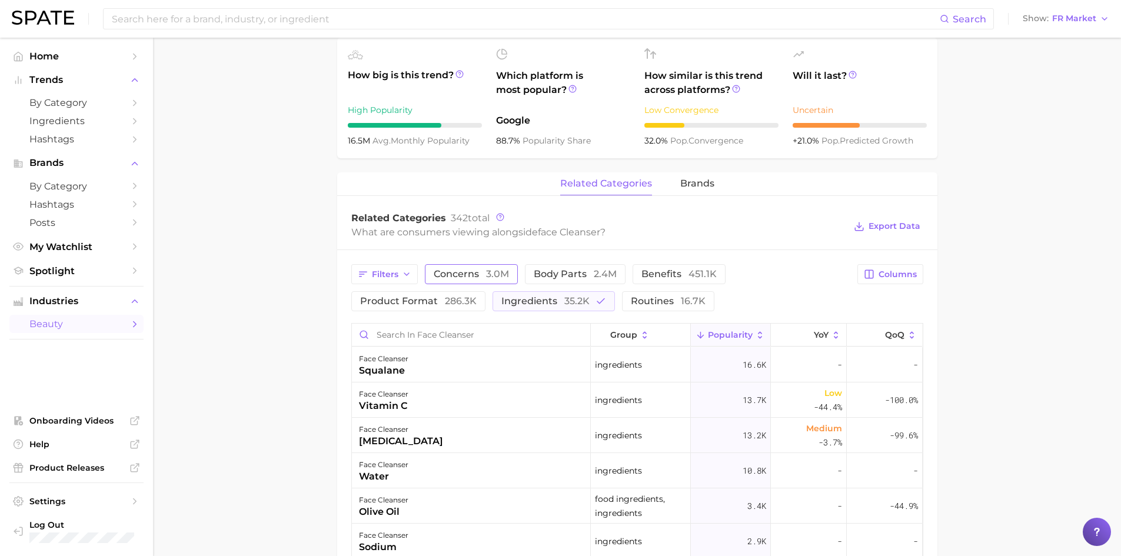
click at [474, 275] on span "concerns 3.0m" at bounding box center [471, 274] width 75 height 9
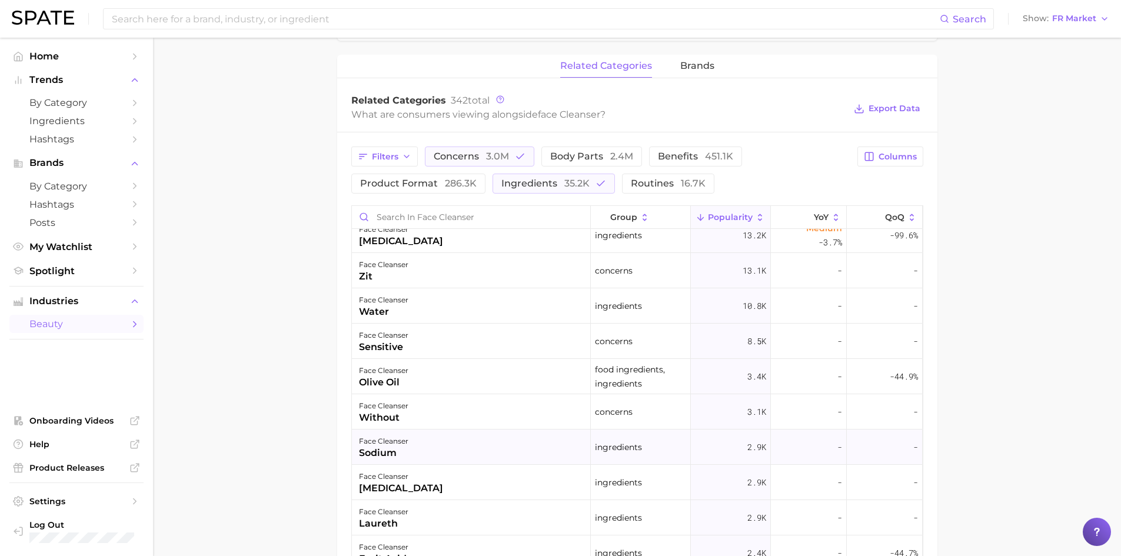
scroll to position [353, 0]
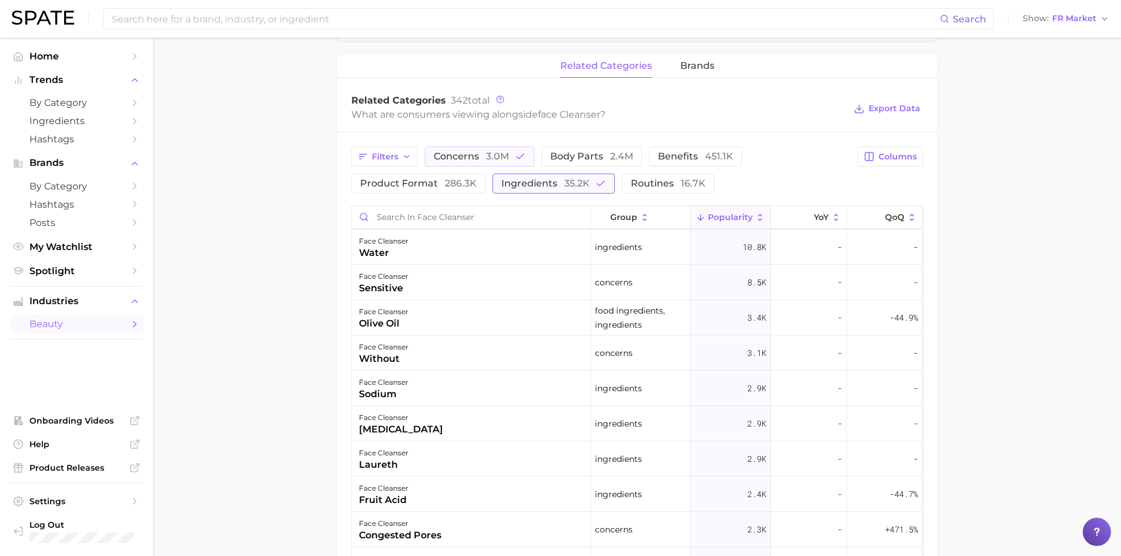
click at [585, 190] on button "ingredients 35.2k" at bounding box center [554, 184] width 122 height 20
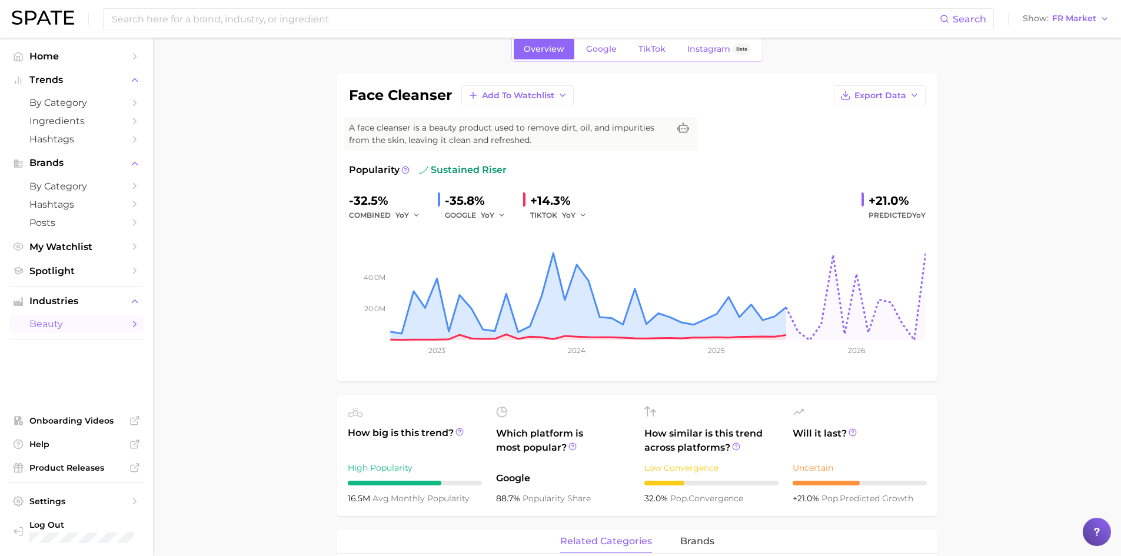
scroll to position [0, 0]
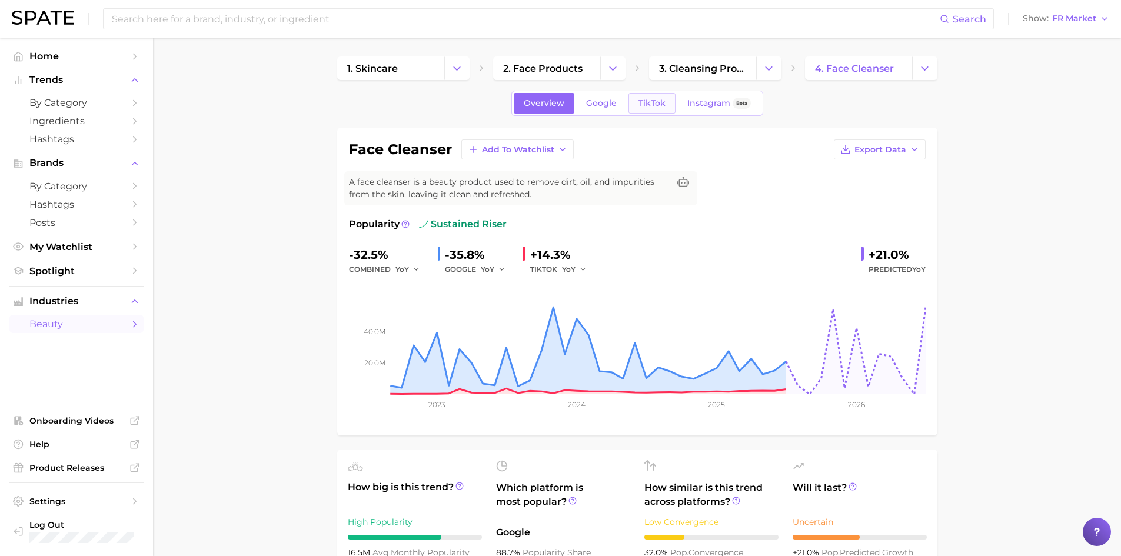
click at [646, 104] on span "TikTok" at bounding box center [652, 103] width 27 height 10
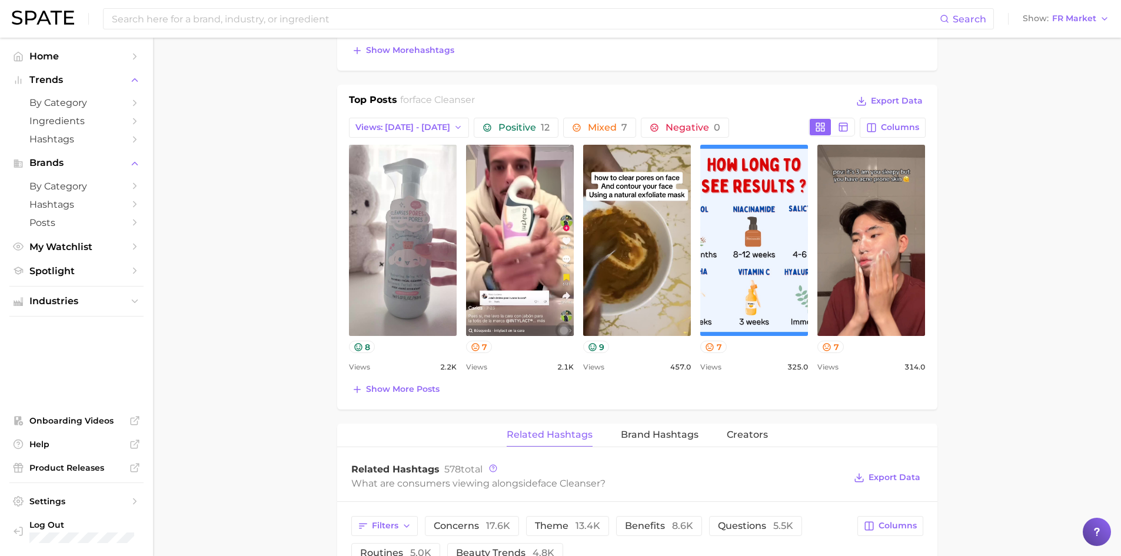
scroll to position [765, 0]
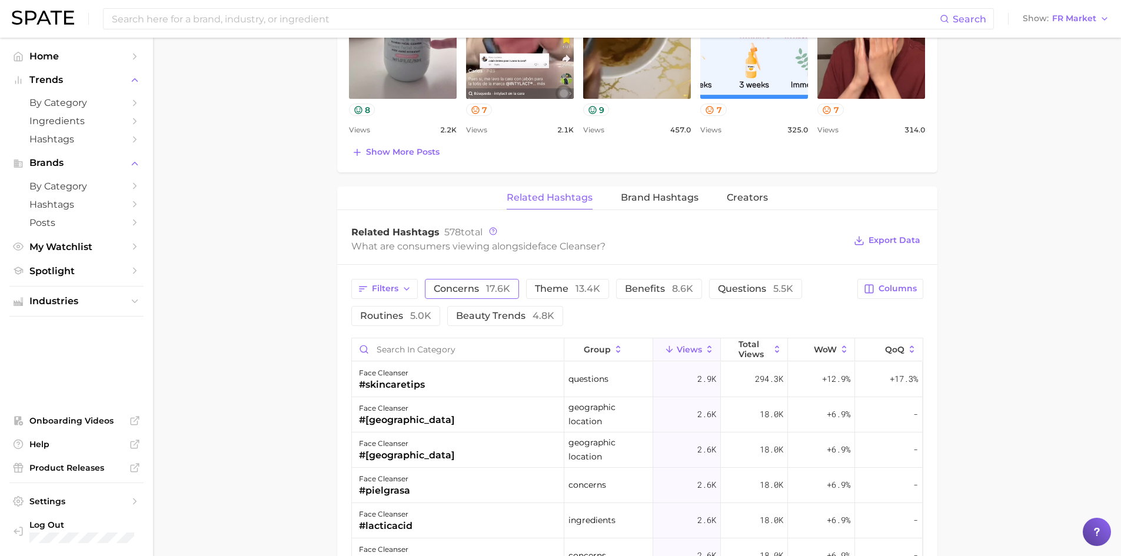
click at [509, 284] on button "concerns 17.6k" at bounding box center [472, 289] width 94 height 20
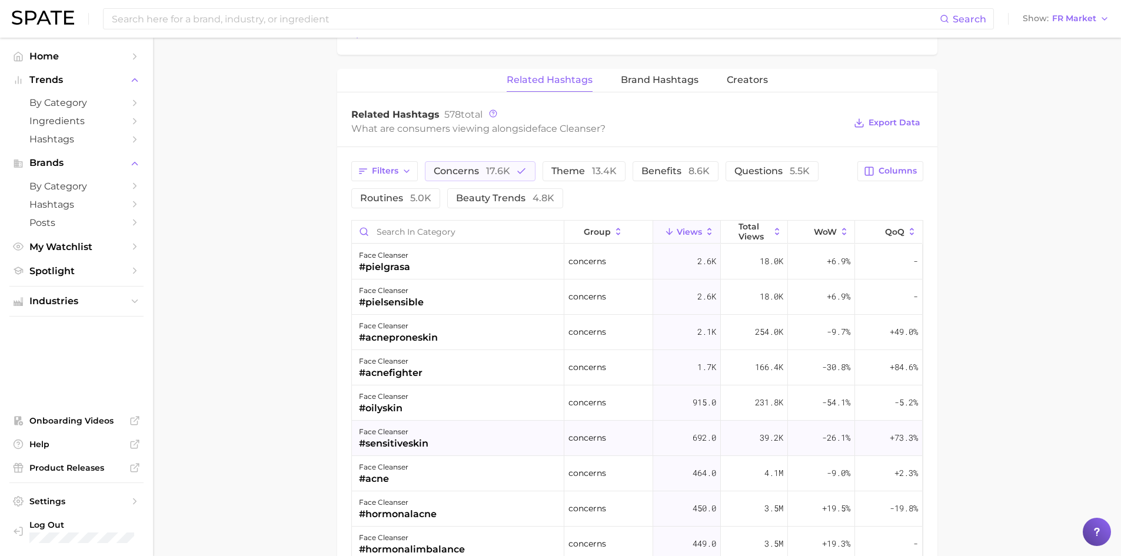
scroll to position [59, 0]
